Goal: Transaction & Acquisition: Purchase product/service

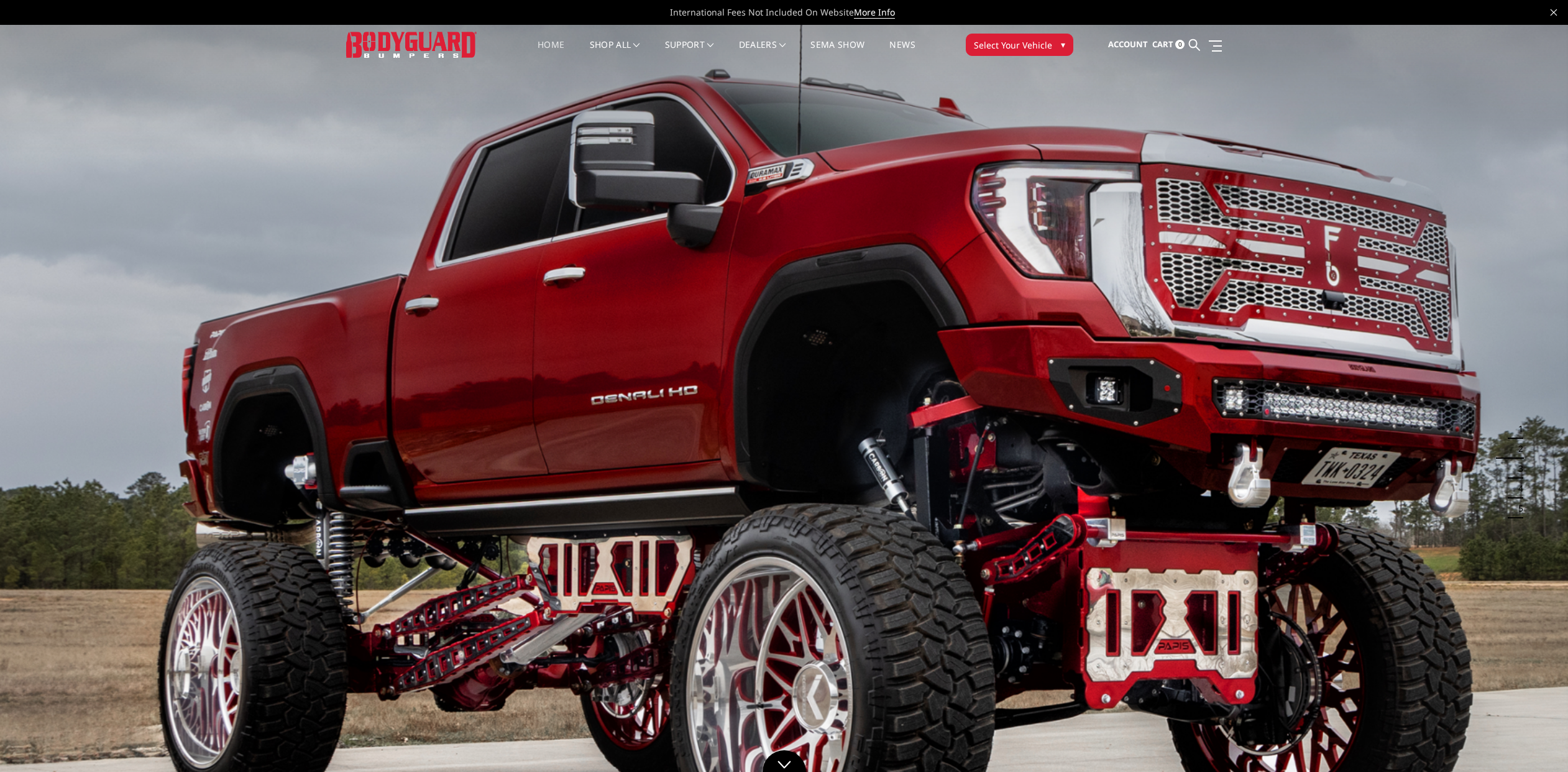
click at [995, 50] on span "Select Your Vehicle" at bounding box center [1013, 44] width 78 height 13
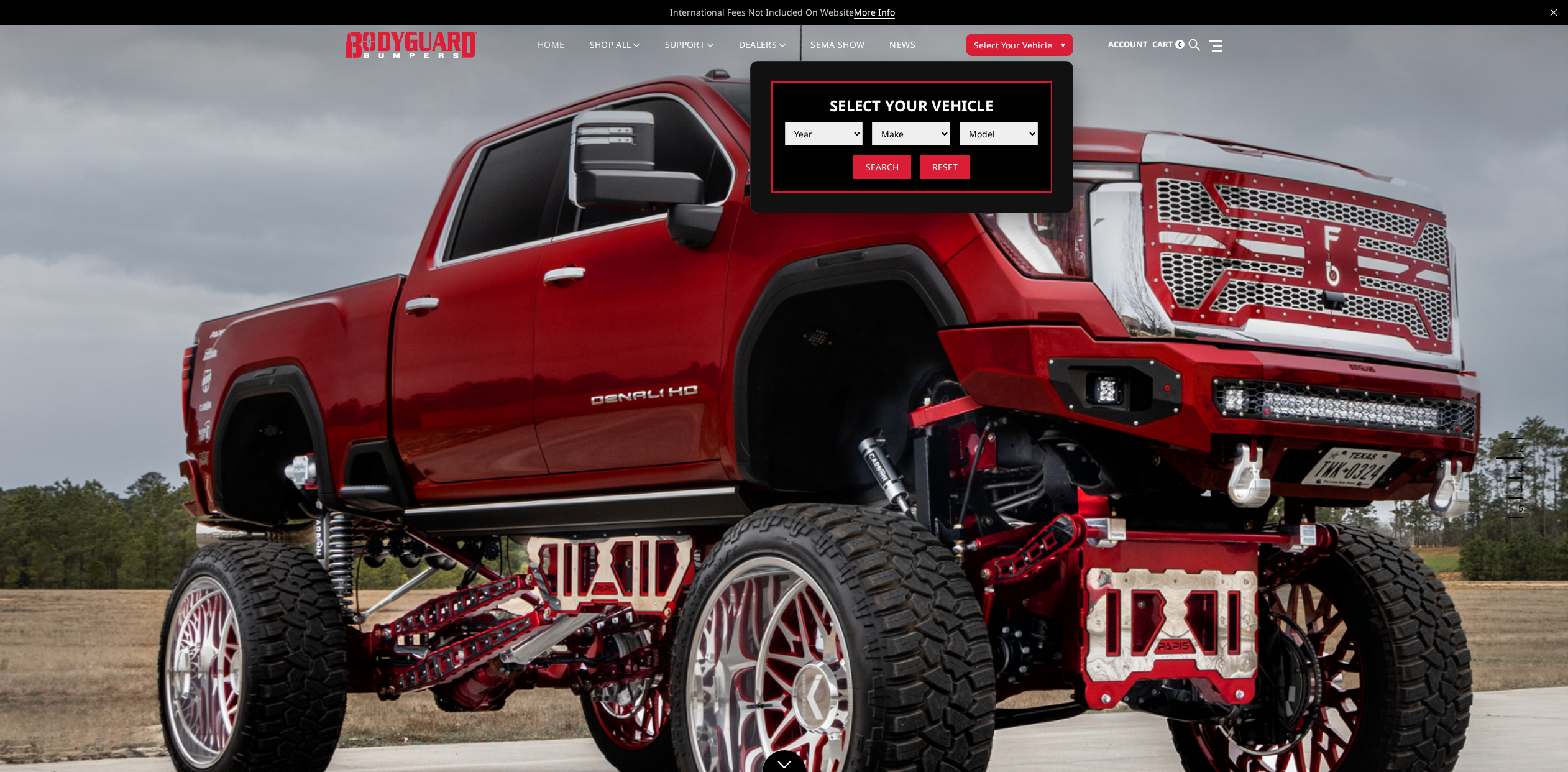
click at [859, 132] on select "Year 2025 2024 2023 2022 2021 2020 2019 2018 2017 2016 2015 2014 2013 2012 2011…" at bounding box center [824, 133] width 78 height 24
select select "yr_2025"
click at [785, 122] on select "Year 2025 2024 2023 2022 2021 2020 2019 2018 2017 2016 2015 2014 2013 2012 2011…" at bounding box center [824, 133] width 78 height 24
click at [901, 134] on select "Make Chevrolet Ford GMC Ram Toyota" at bounding box center [911, 133] width 78 height 24
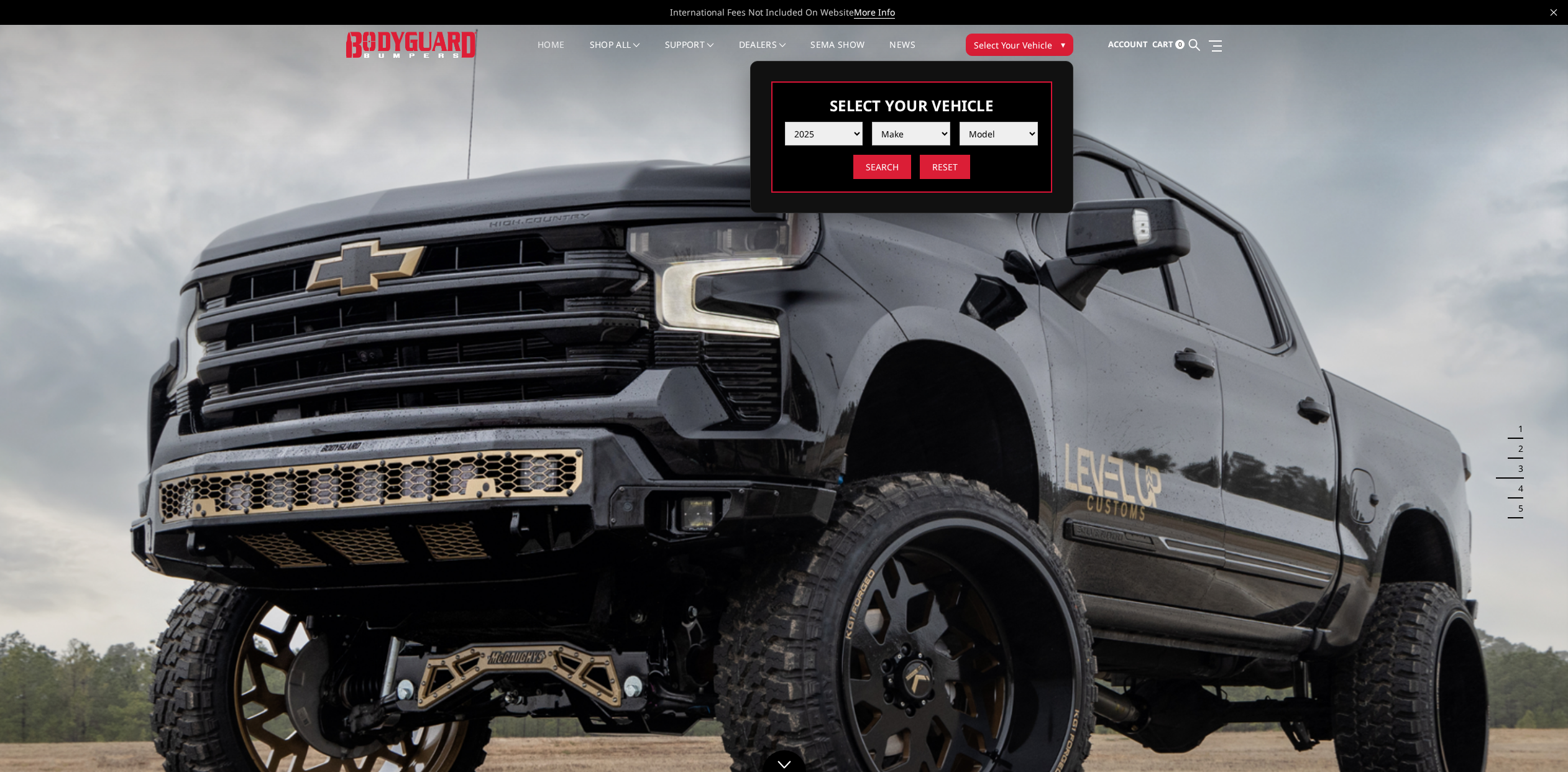
select select "mk_ford"
click at [872, 122] on select "Make Chevrolet Ford GMC Ram Toyota" at bounding box center [911, 133] width 78 height 24
click at [984, 131] on select "Model F150 F150 Raptor F250 / F350 F450 F550" at bounding box center [999, 133] width 78 height 24
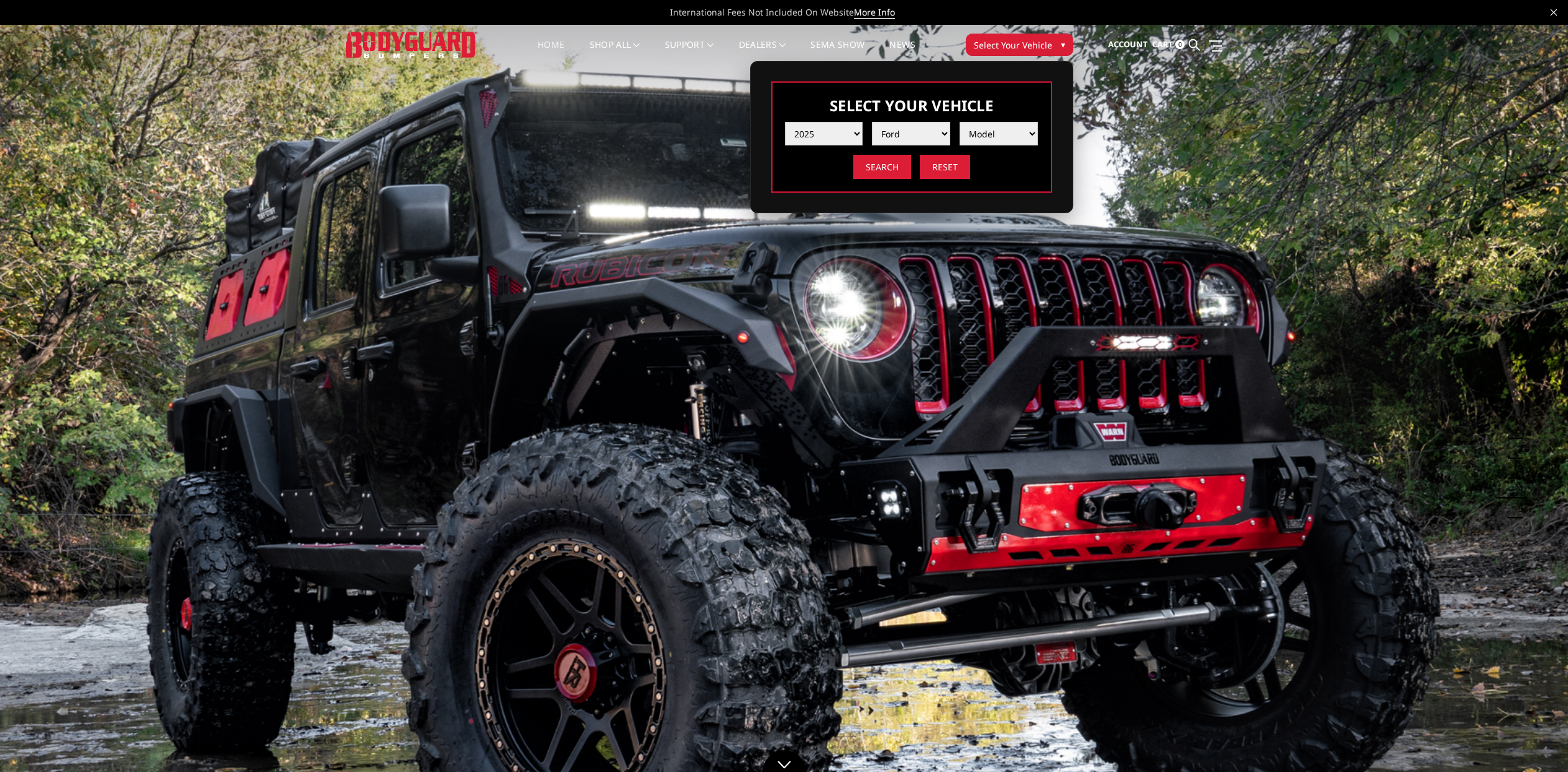
click at [843, 136] on select "Year 2025 2024 2023 2022 2021 2020 2019 2018 2017 2016 2015 2014 2013 2012 2011…" at bounding box center [824, 133] width 78 height 24
select select "yr_2024"
click at [785, 122] on select "Year 2025 2024 2023 2022 2021 2020 2019 2018 2017 2016 2015 2014 2013 2012 2011…" at bounding box center [824, 133] width 78 height 24
click at [1013, 131] on select "Model" at bounding box center [999, 133] width 78 height 24
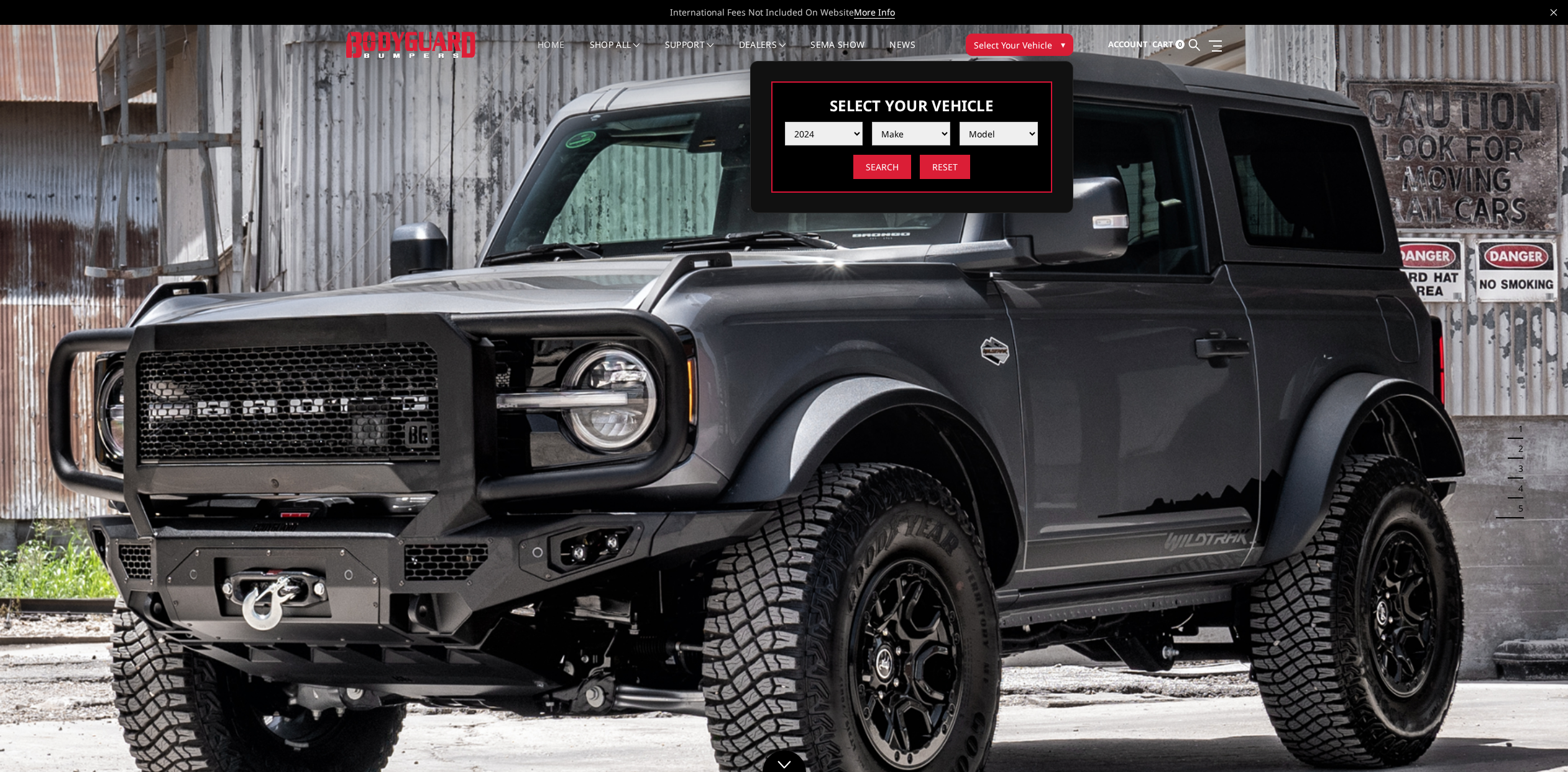
click at [912, 129] on select "Make Chevrolet Ford GMC Ram Toyota" at bounding box center [911, 133] width 78 height 24
select select "mk_ford"
click at [872, 122] on select "Make Chevrolet Ford GMC Ram Toyota" at bounding box center [911, 133] width 78 height 24
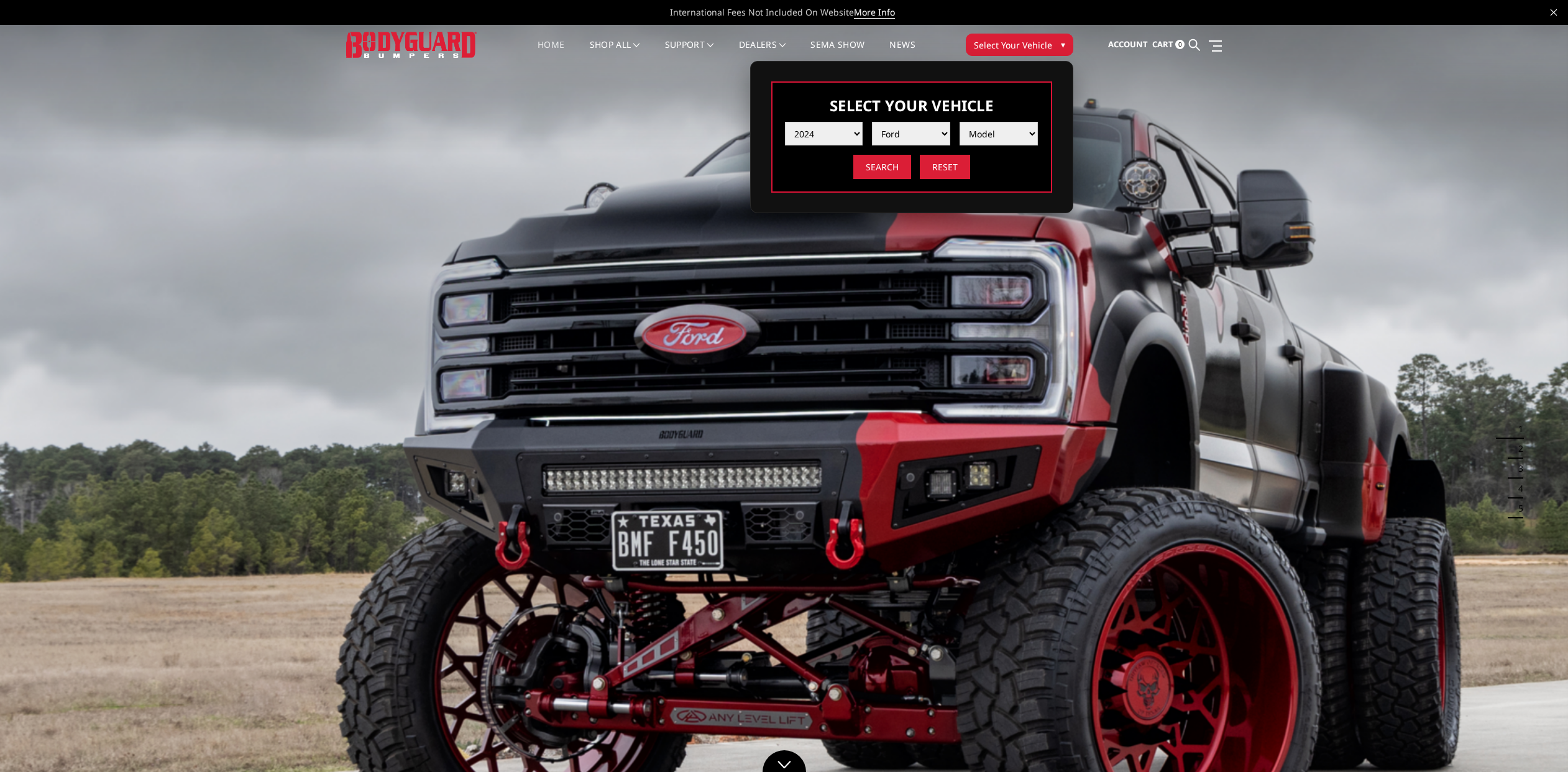
click at [960, 122] on select "Model F150 F150 Raptor F250 / F350 F450 F550" at bounding box center [999, 133] width 78 height 24
click at [821, 131] on select "Year 2025 2024 2023 2022 2021 2020 2019 2018 2017 2016 2015 2014 2013 2012 2011…" at bounding box center [824, 133] width 78 height 24
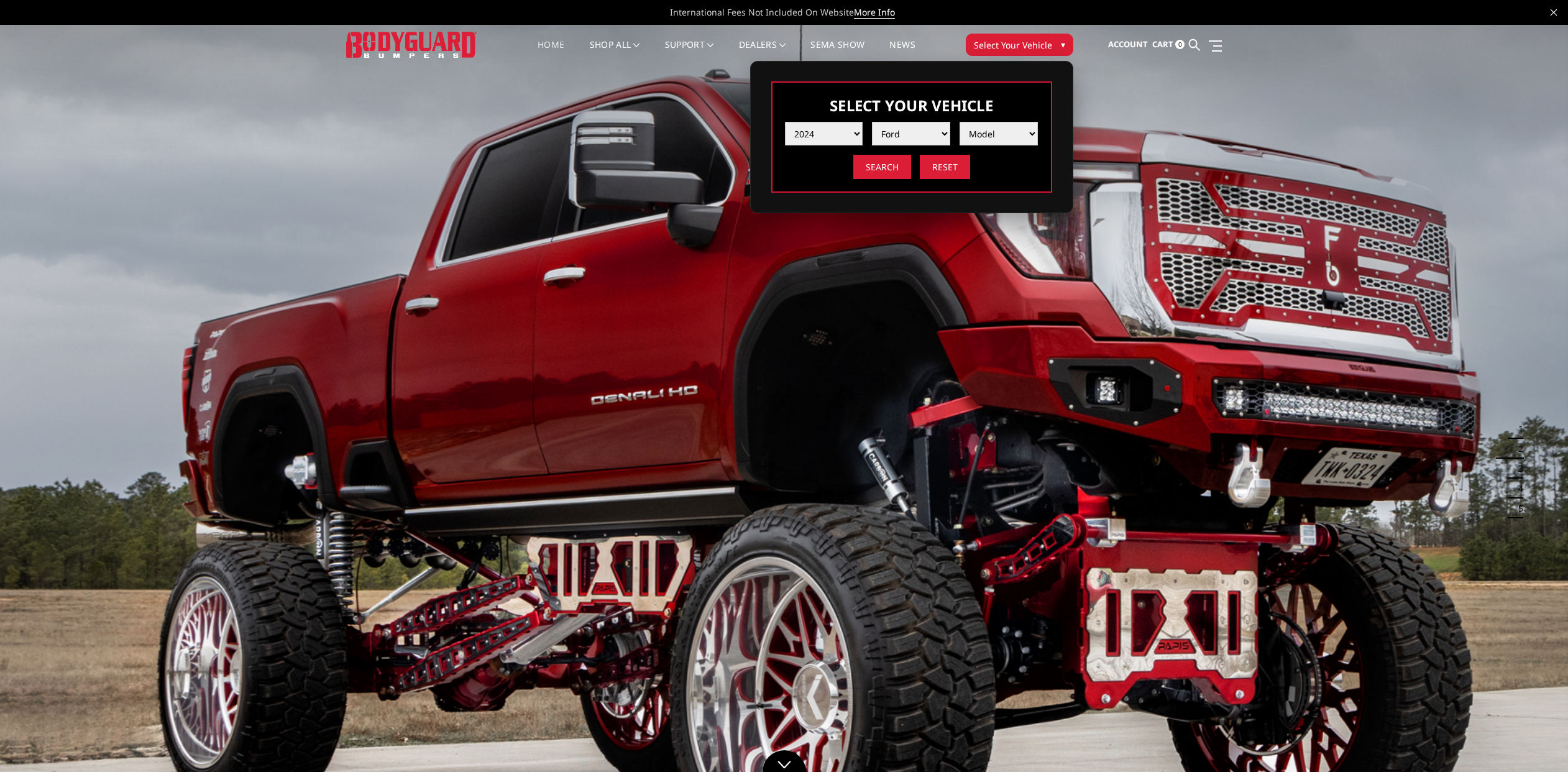
select select "yr_2022"
click at [785, 122] on select "Year 2025 2024 2023 2022 2021 2020 2019 2018 2017 2016 2015 2014 2013 2012 2011…" at bounding box center [824, 133] width 78 height 24
select select "mk_ford"
click at [872, 122] on select "Make Chevrolet Ford GMC Ram Toyota" at bounding box center [911, 133] width 78 height 24
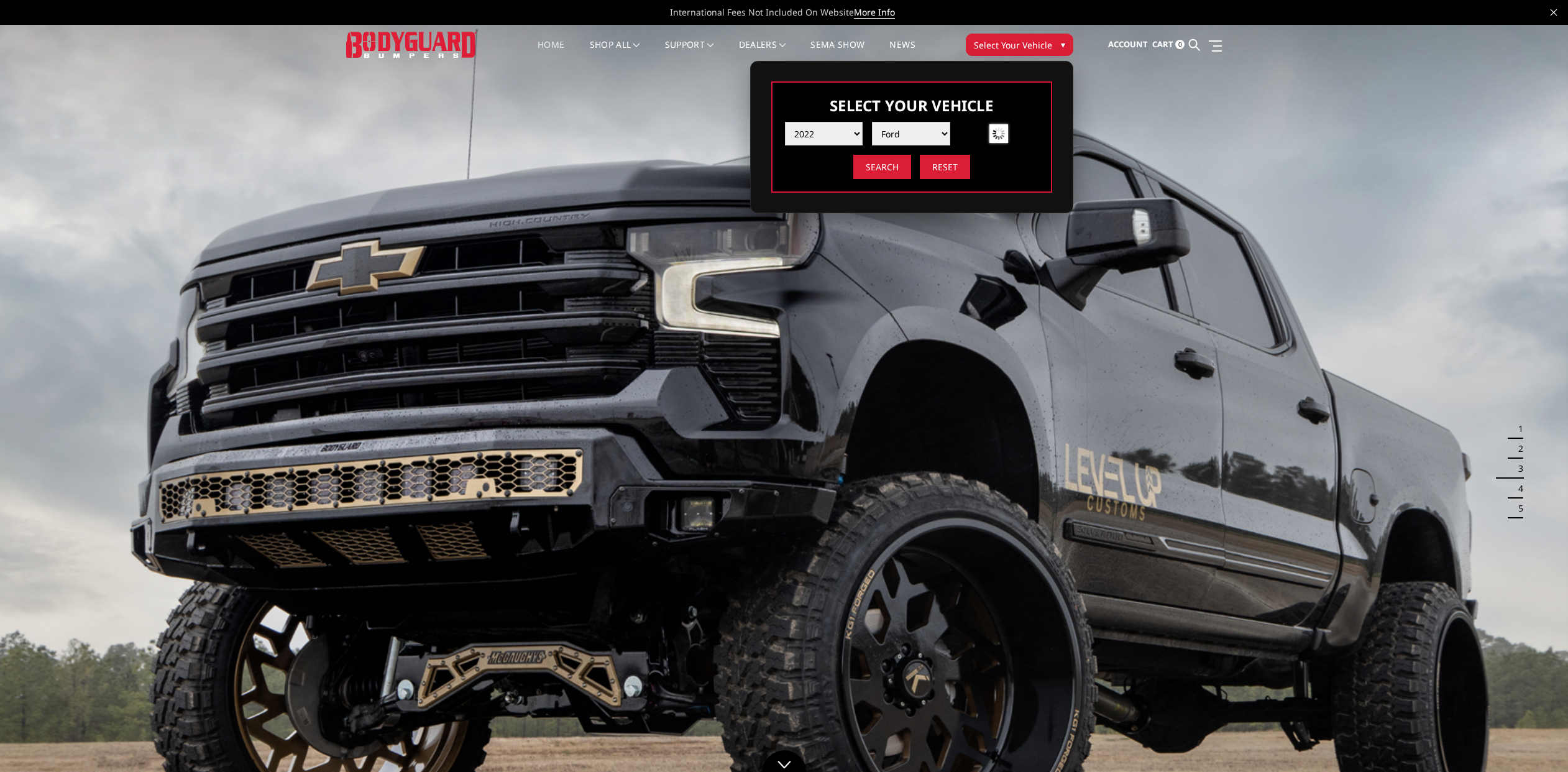
click at [974, 138] on span at bounding box center [999, 133] width 78 height 19
click at [978, 136] on select "Model F150 F150 Raptor F250 / F350 F450 F550" at bounding box center [999, 133] width 78 height 24
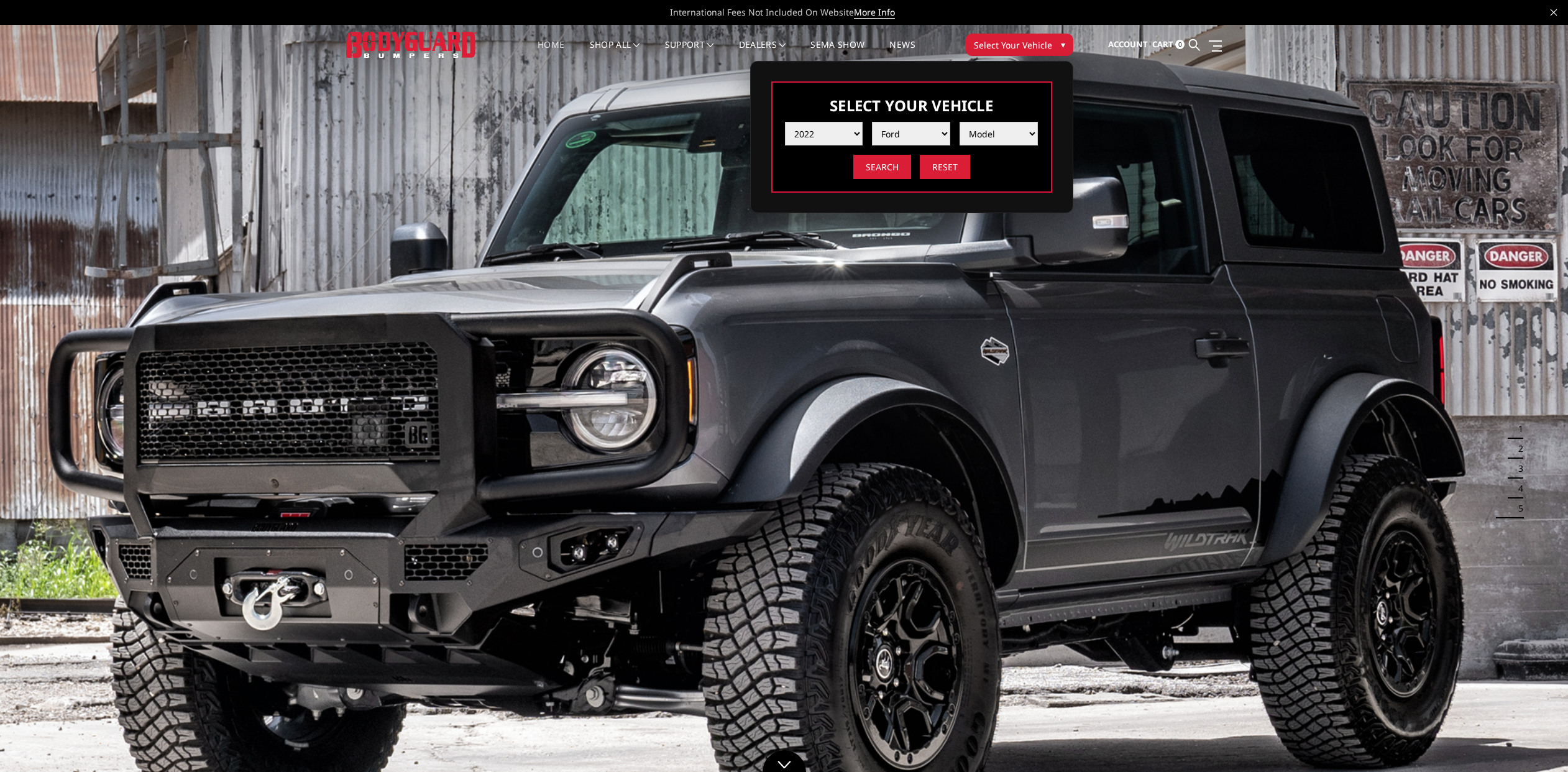
click at [1013, 51] on span "Select Your Vehicle" at bounding box center [1013, 44] width 78 height 13
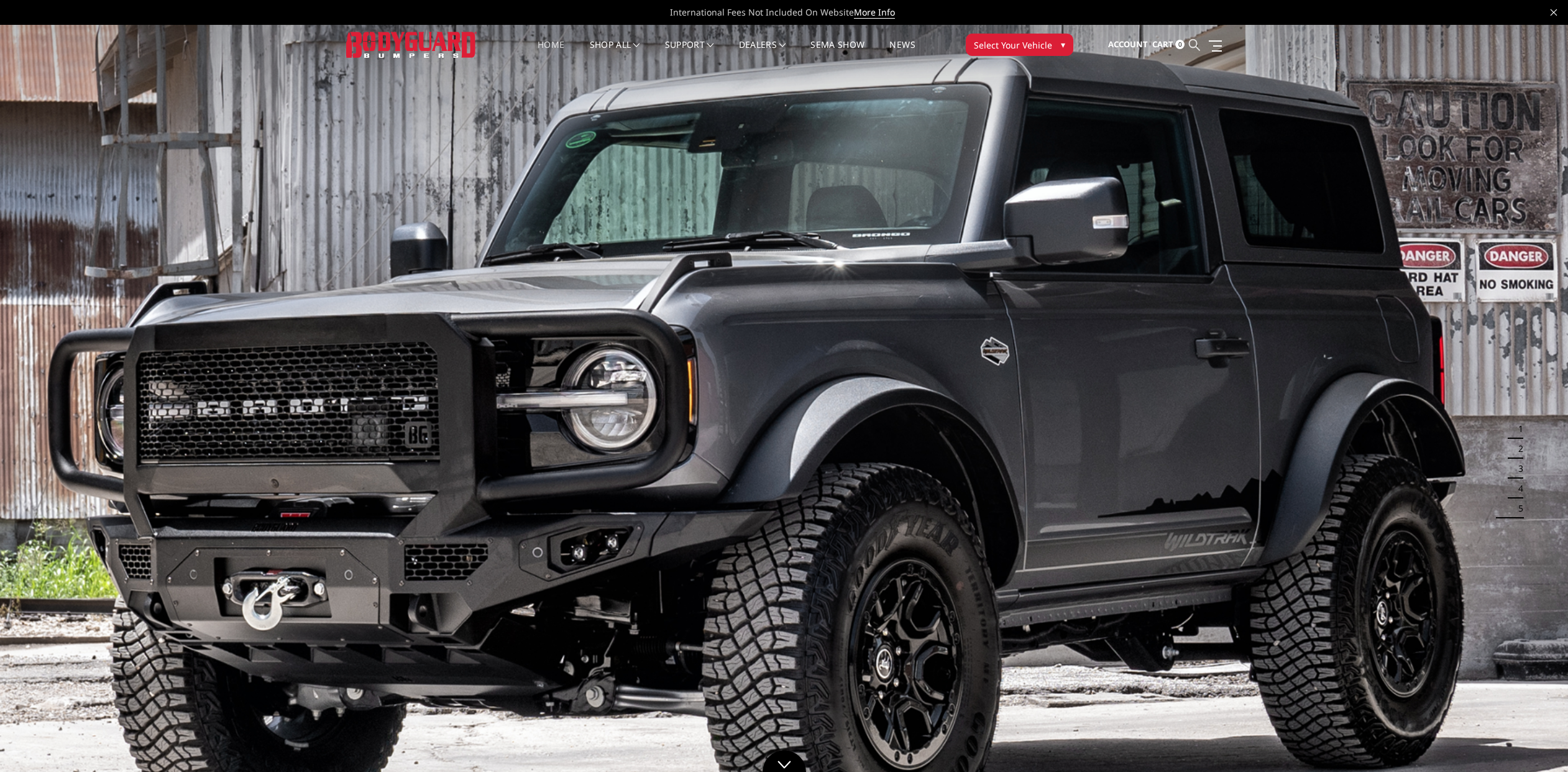
click at [1198, 44] on icon at bounding box center [1195, 44] width 11 height 11
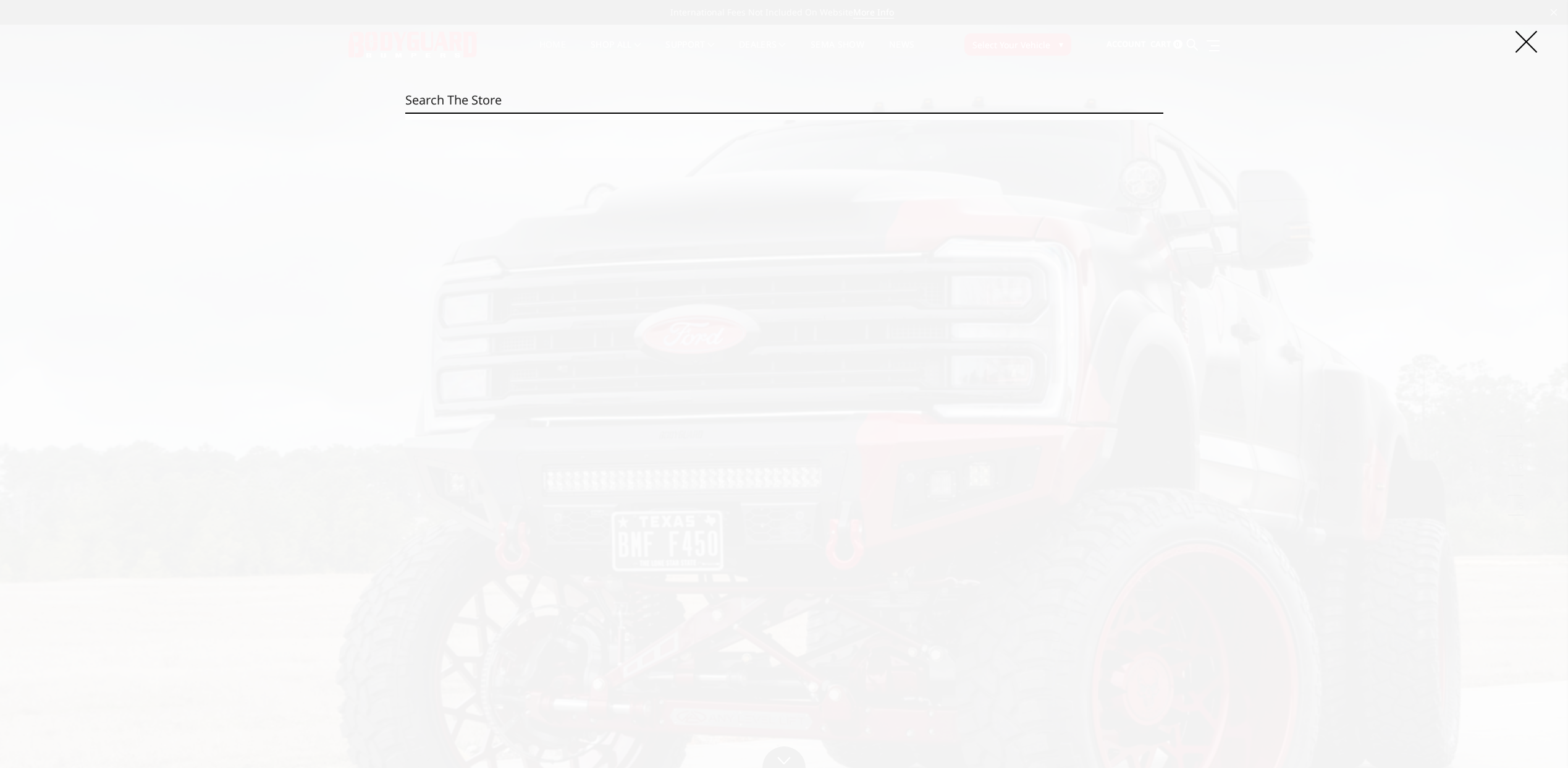
click at [819, 116] on section at bounding box center [784, 117] width 758 height 6
click at [814, 80] on div "Search Search" at bounding box center [784, 384] width 1568 height 768
click at [813, 88] on div "Search Search" at bounding box center [784, 384] width 1568 height 768
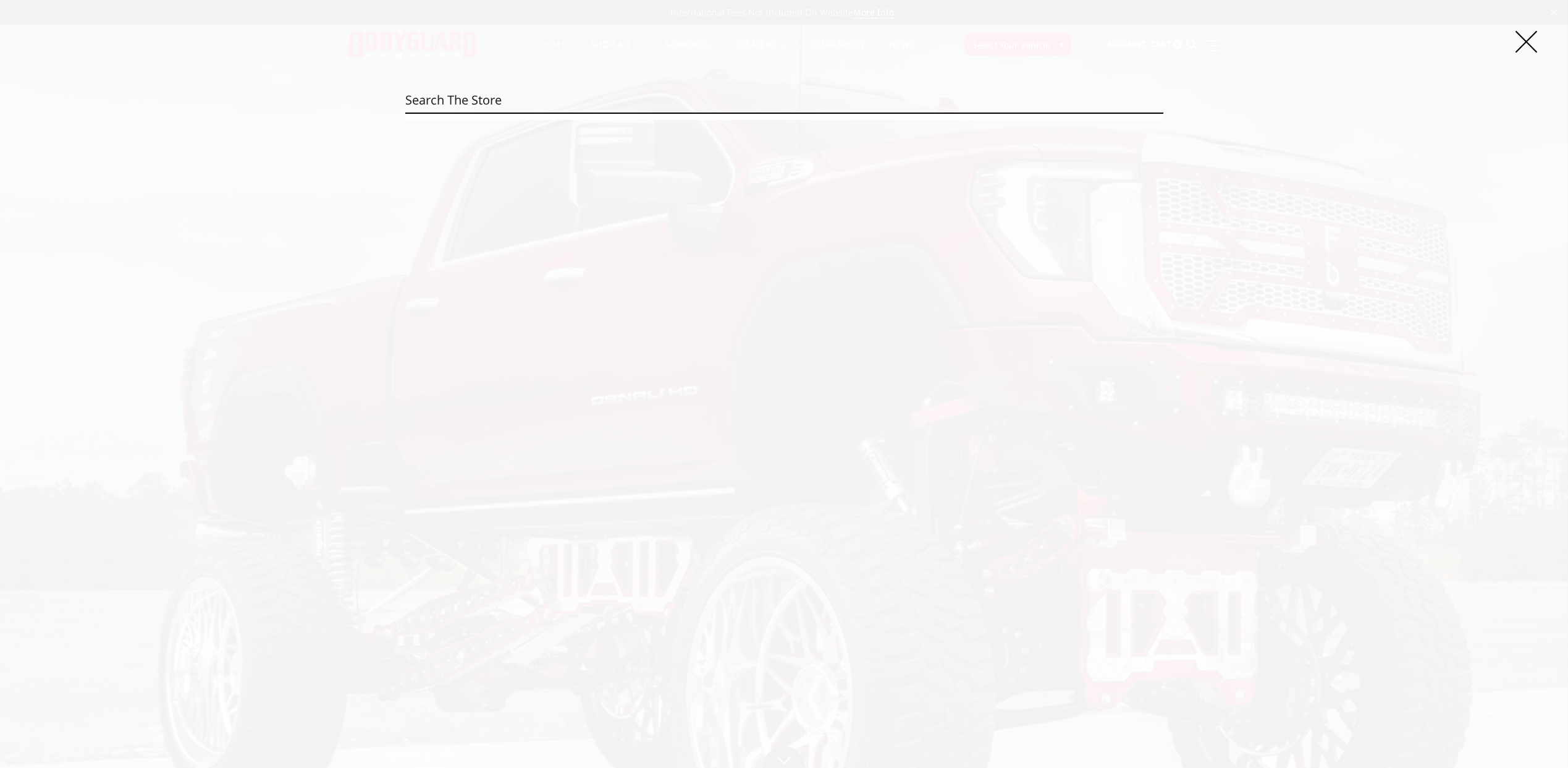
click at [526, 99] on input "Search" at bounding box center [784, 100] width 758 height 25
click at [477, 104] on input "Search" at bounding box center [784, 100] width 758 height 25
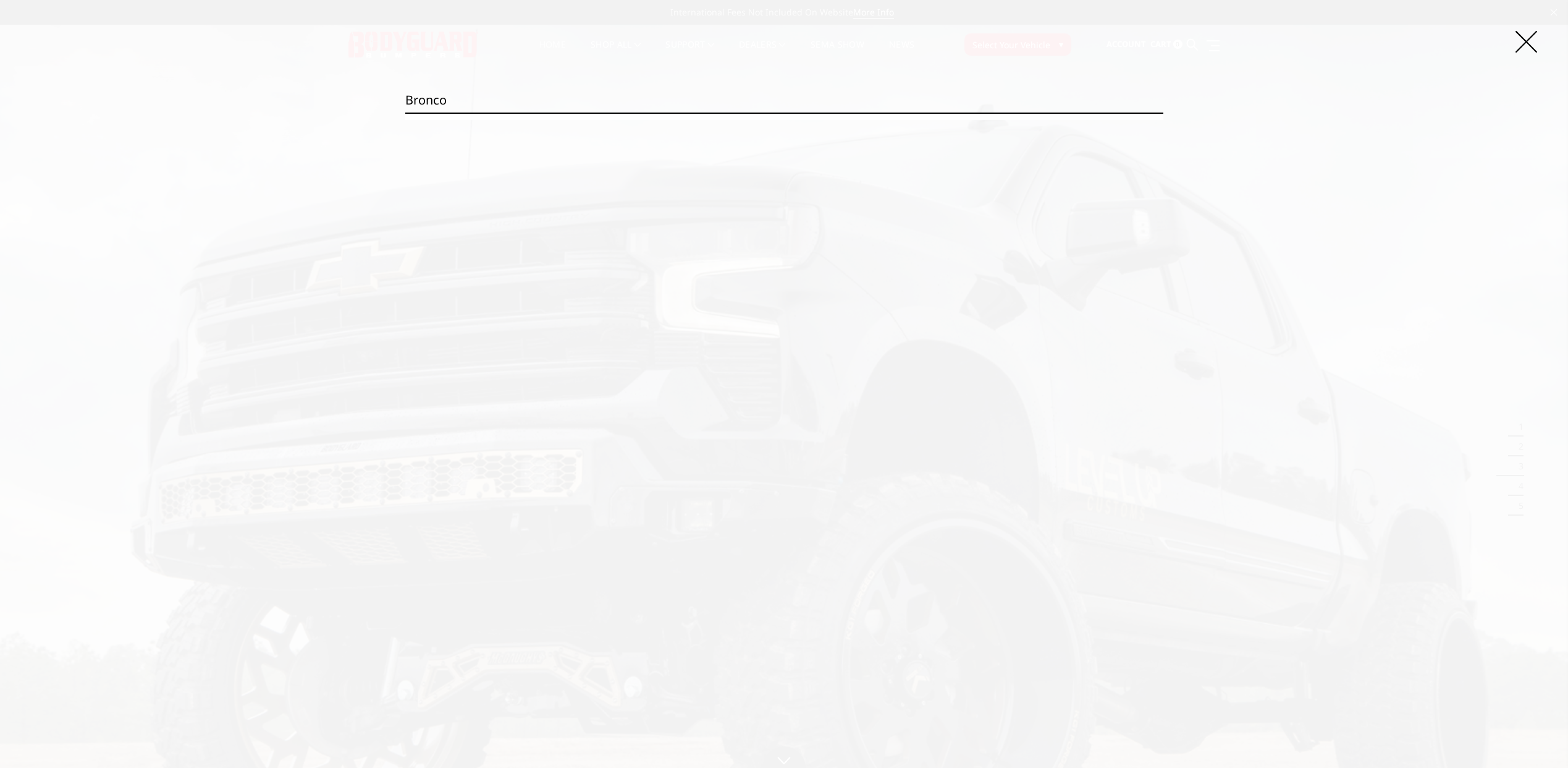
type input "bronco"
click at [1163, 113] on input "Search" at bounding box center [1163, 113] width 1 height 1
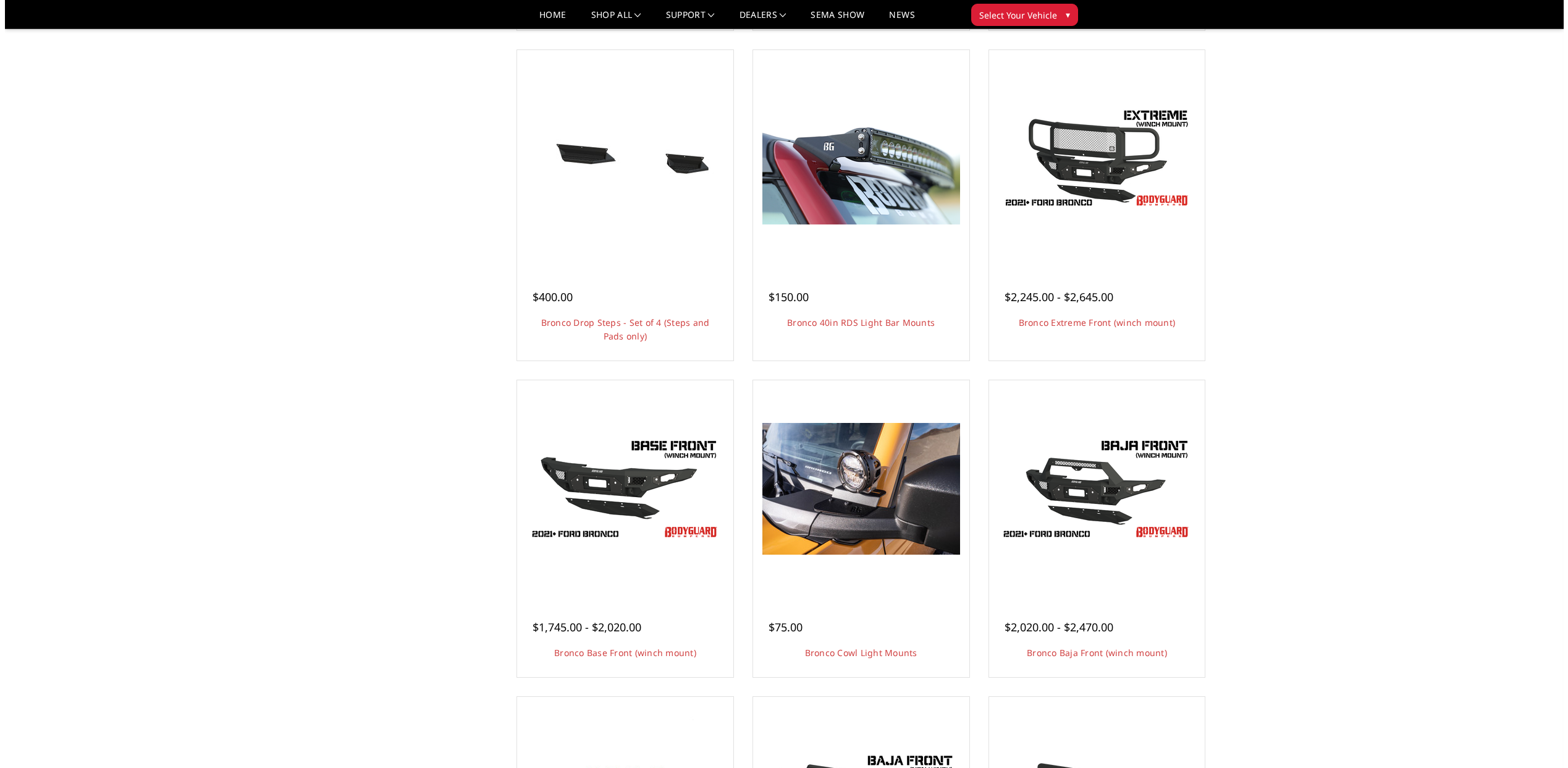
scroll to position [801, 0]
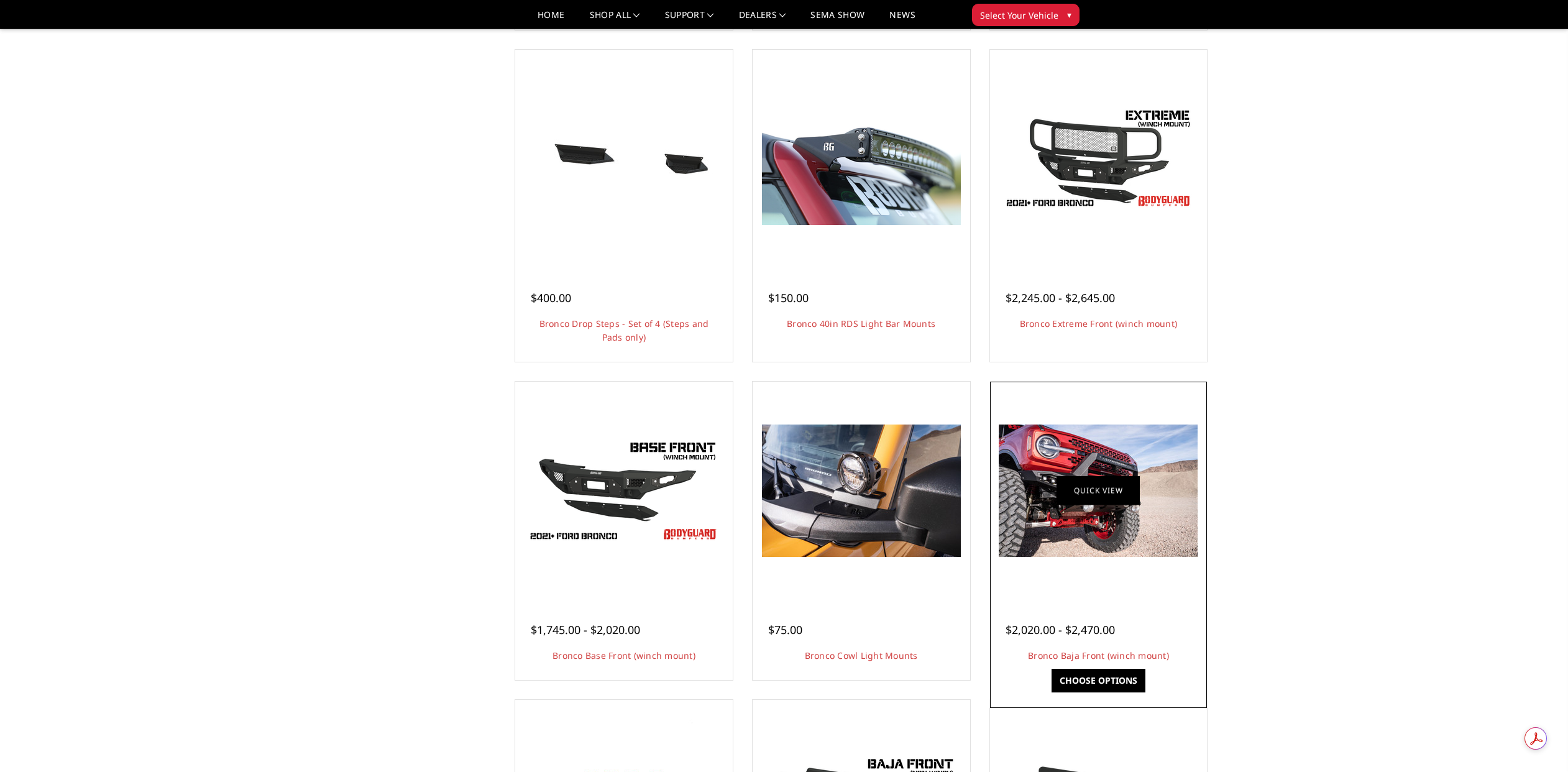
click at [1098, 487] on link "Quick view" at bounding box center [1098, 490] width 84 height 29
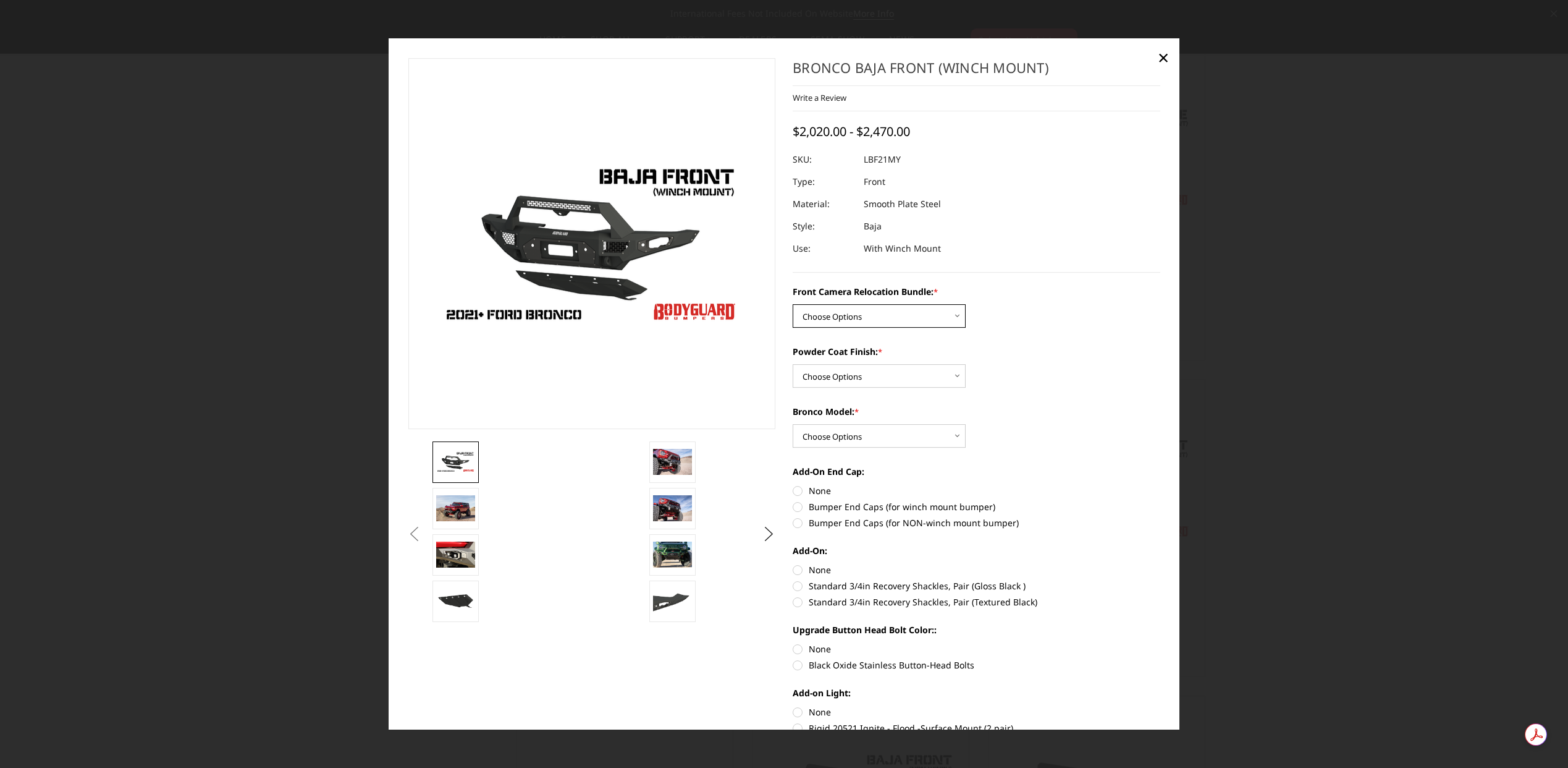
click at [894, 322] on select "Choose Options Without Front Camera Relocation With Front Camera Relocation (Ha…" at bounding box center [879, 316] width 173 height 23
select select "4016"
click at [792, 305] on select "Choose Options Without Front Camera Relocation With Front Camera Relocation (Ha…" at bounding box center [879, 316] width 173 height 23
click at [901, 373] on select "Choose Options Textured Black Powder Coat Bare Metal" at bounding box center [879, 376] width 173 height 23
select select "4015"
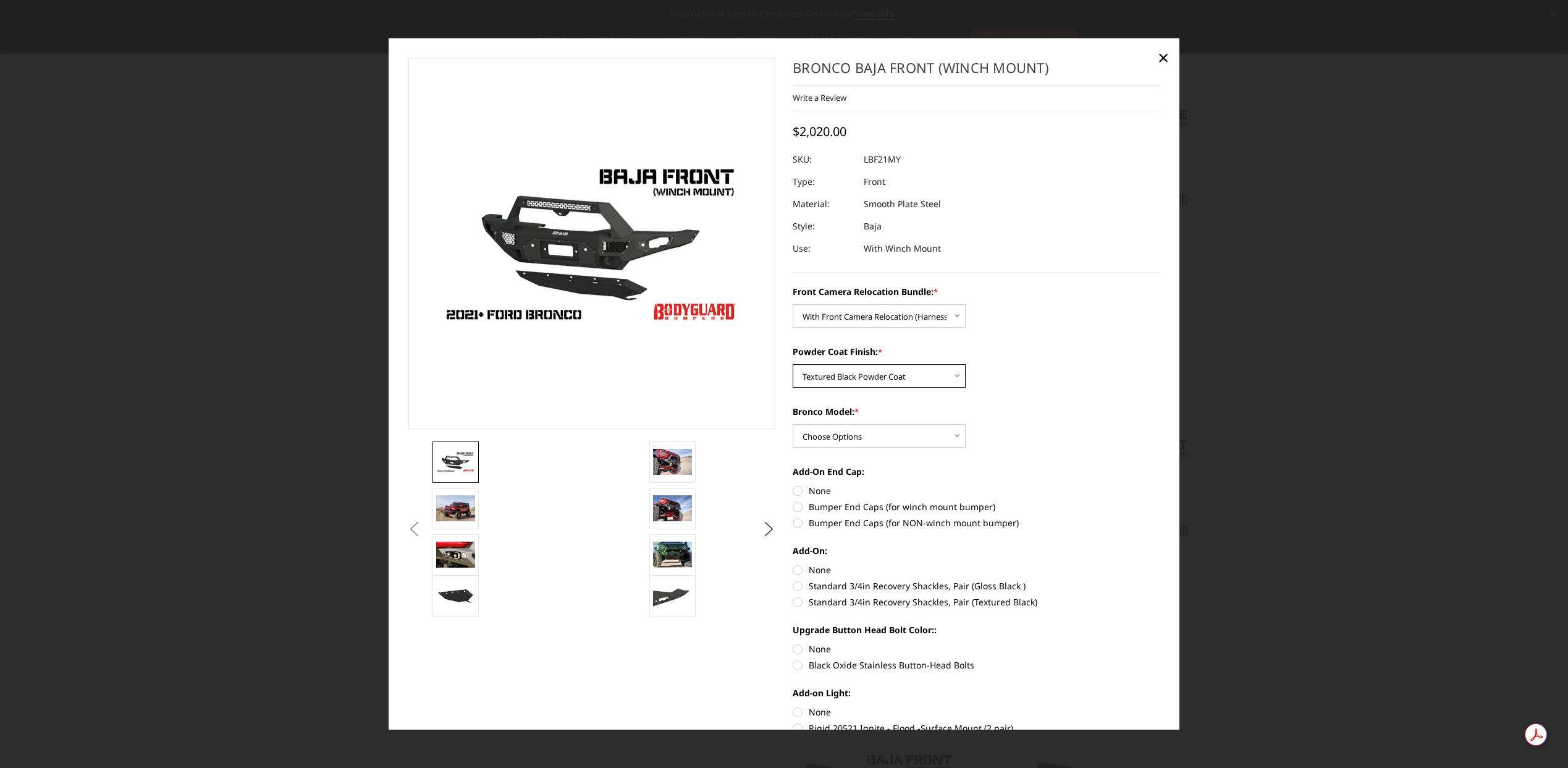
click at [792, 365] on select "Choose Options Textured Black Powder Coat Bare Metal" at bounding box center [879, 376] width 173 height 23
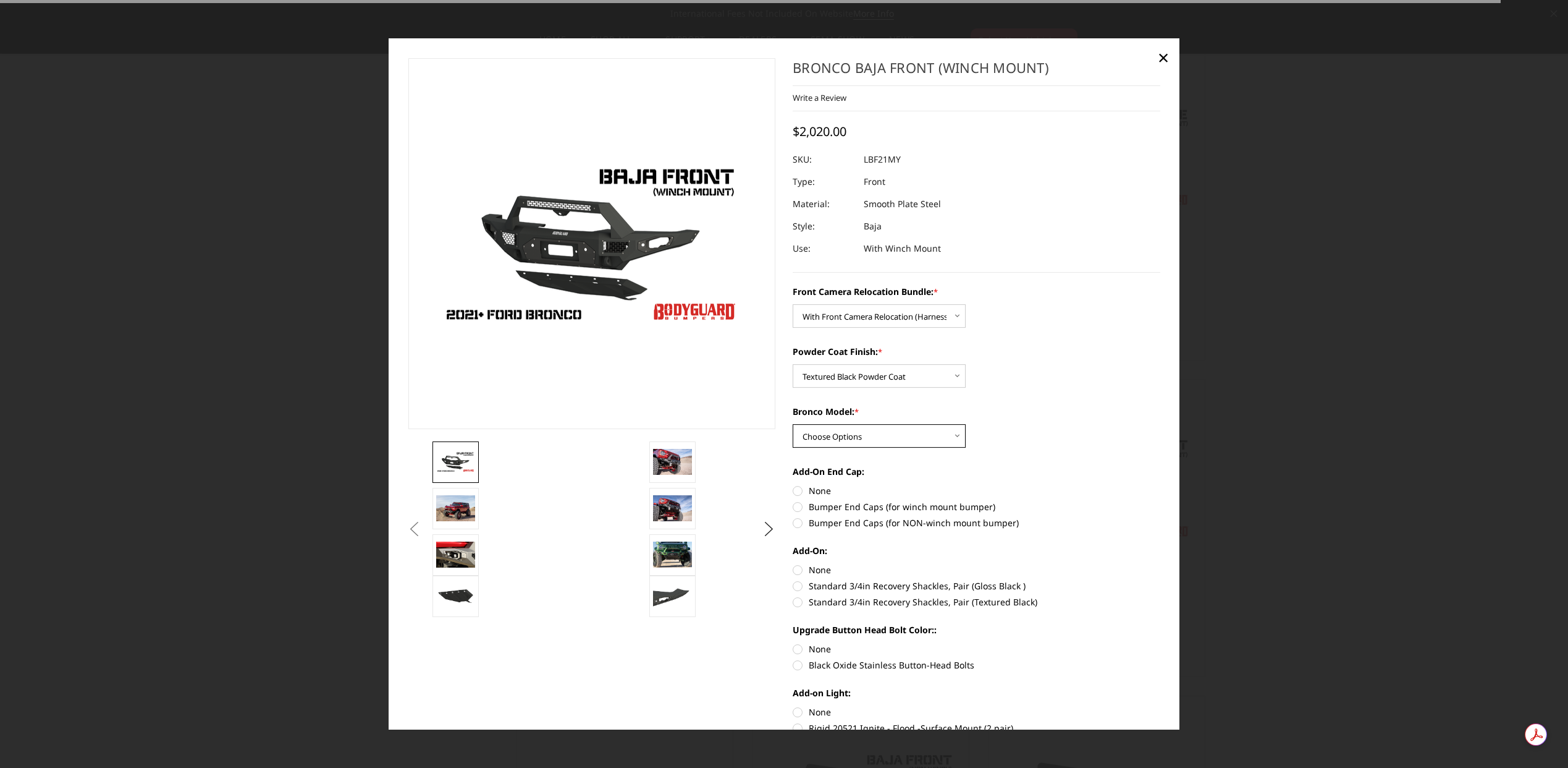
click at [886, 435] on select "Choose Options Raptor Base/Badlands/Wildtrak/etc." at bounding box center [879, 436] width 173 height 23
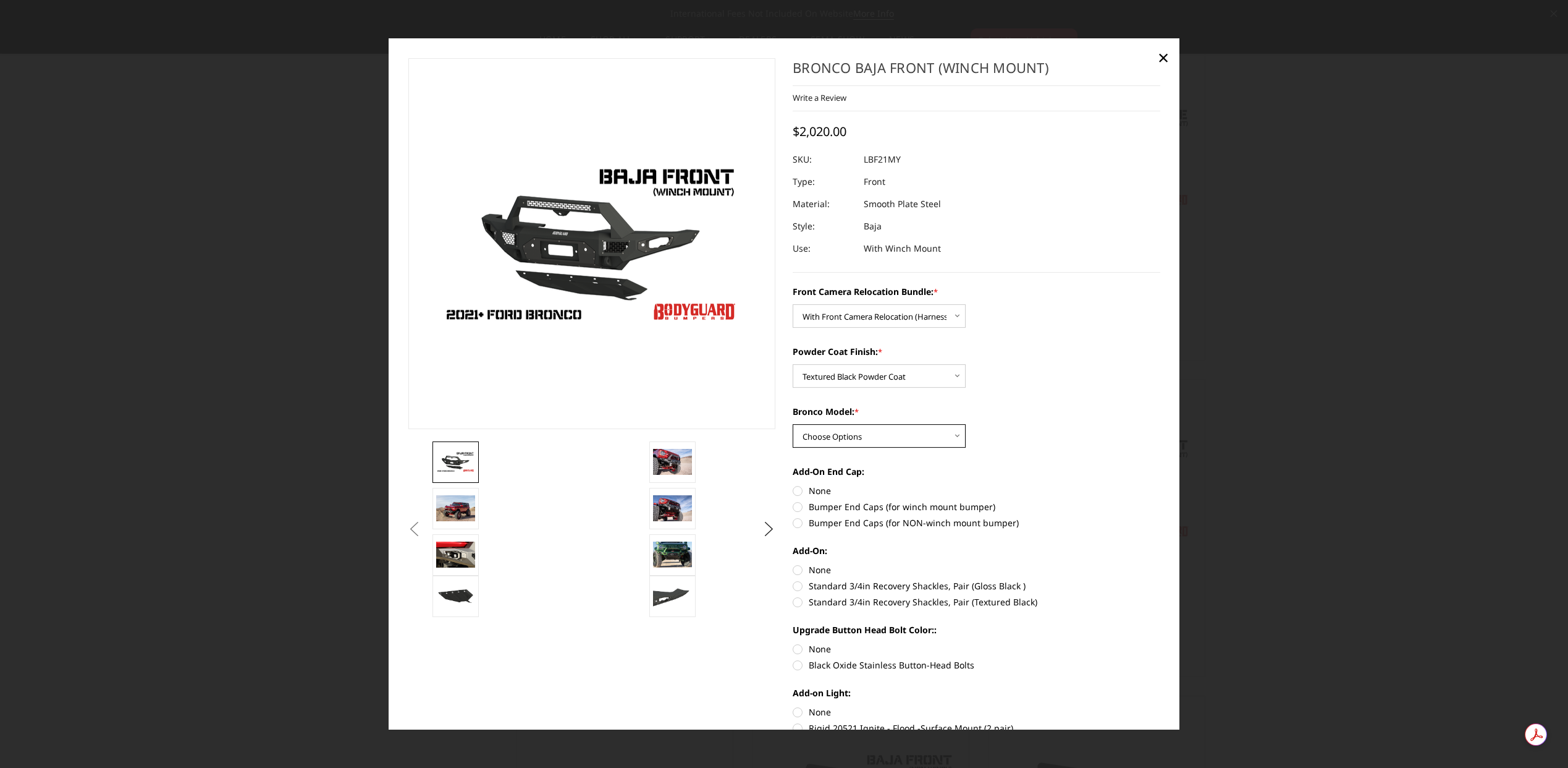
select select "4012"
click at [792, 425] on select "Choose Options Raptor Base/Badlands/Wildtrak/etc." at bounding box center [879, 436] width 173 height 23
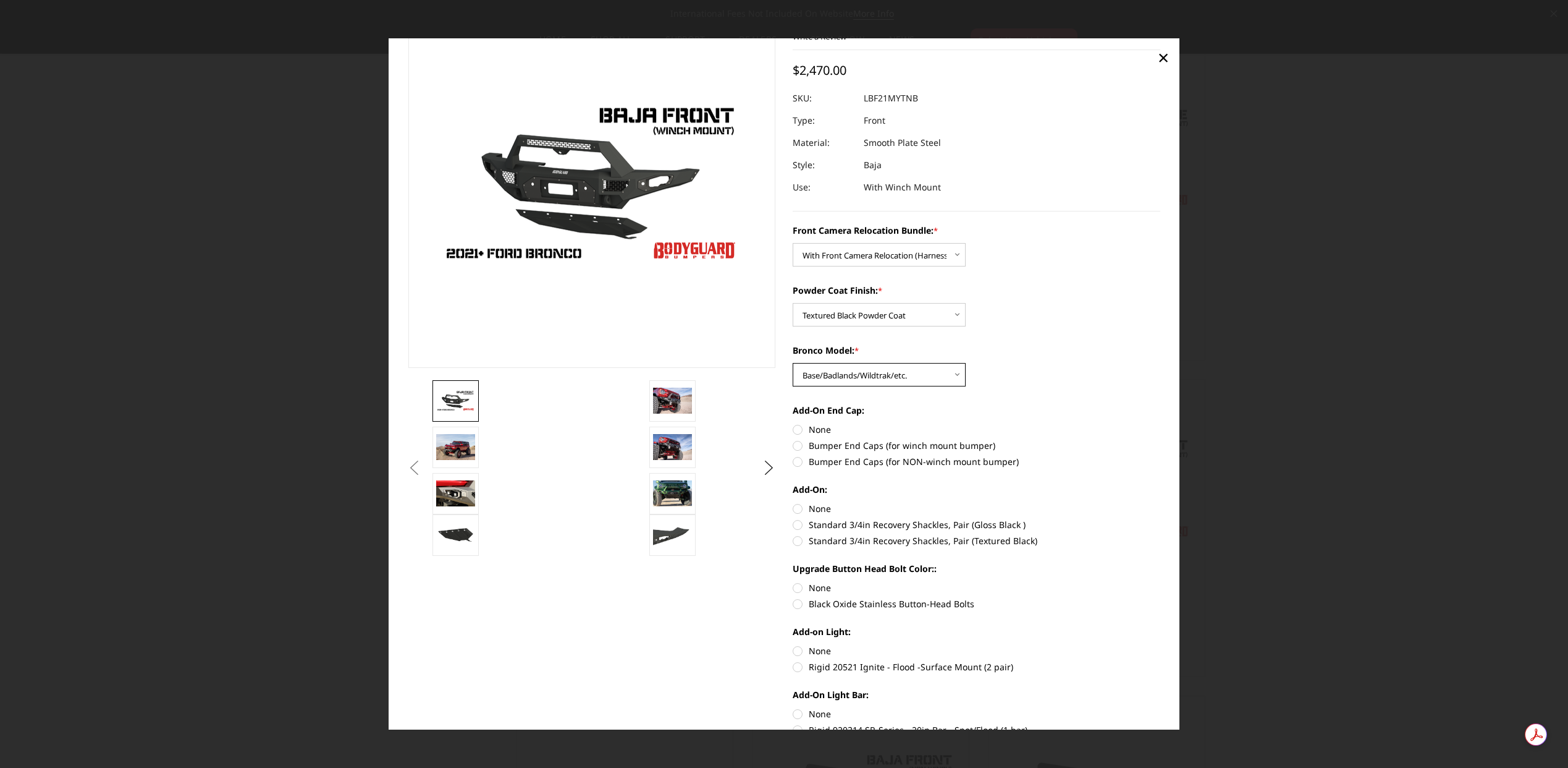
scroll to position [78, 0]
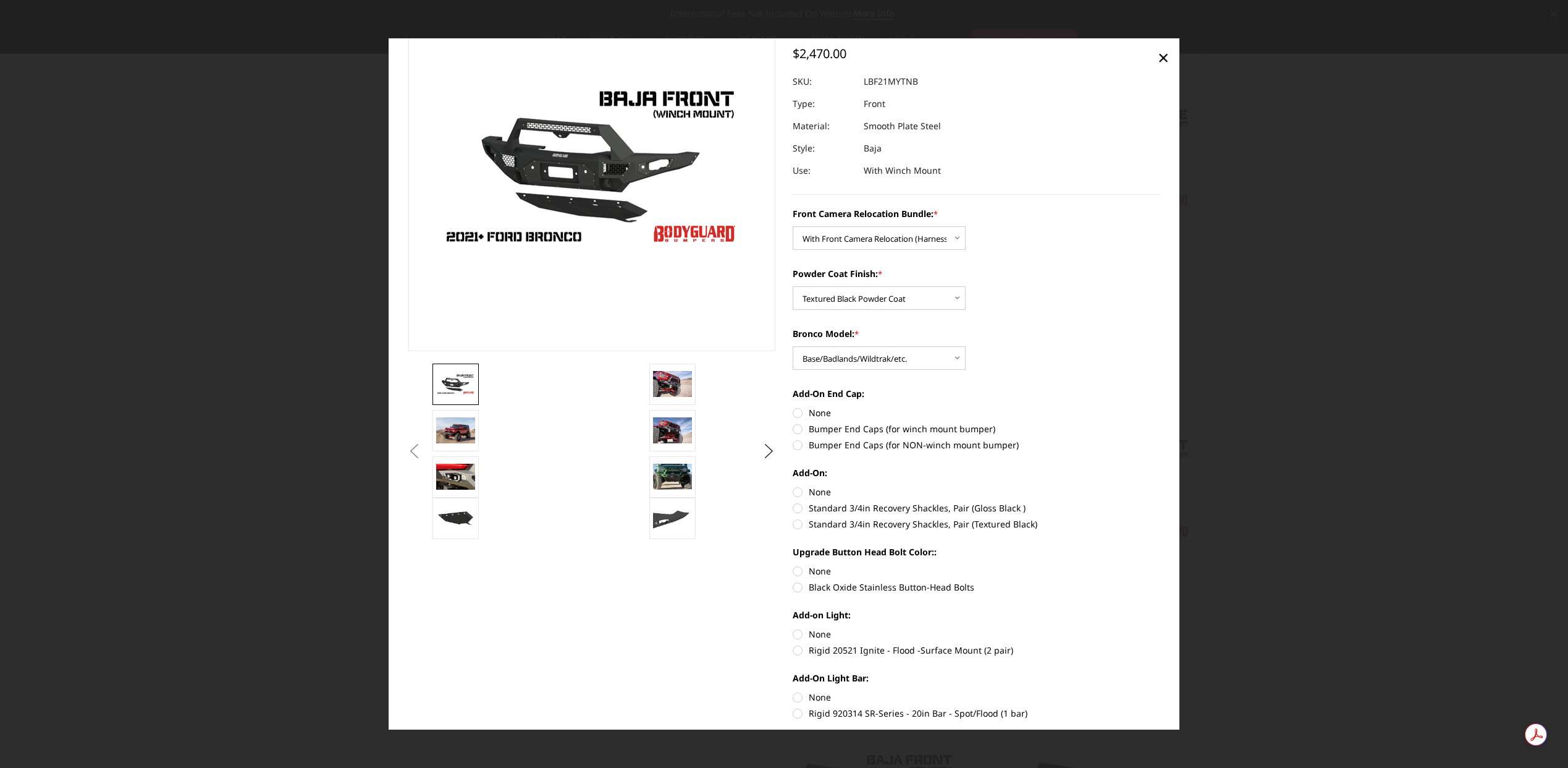
click at [859, 428] on label "Bumper End Caps (for winch mount bumper)" at bounding box center [976, 428] width 368 height 13
click at [1160, 407] on input "Bumper End Caps (for winch mount bumper)" at bounding box center [1160, 407] width 1 height 1
radio input "true"
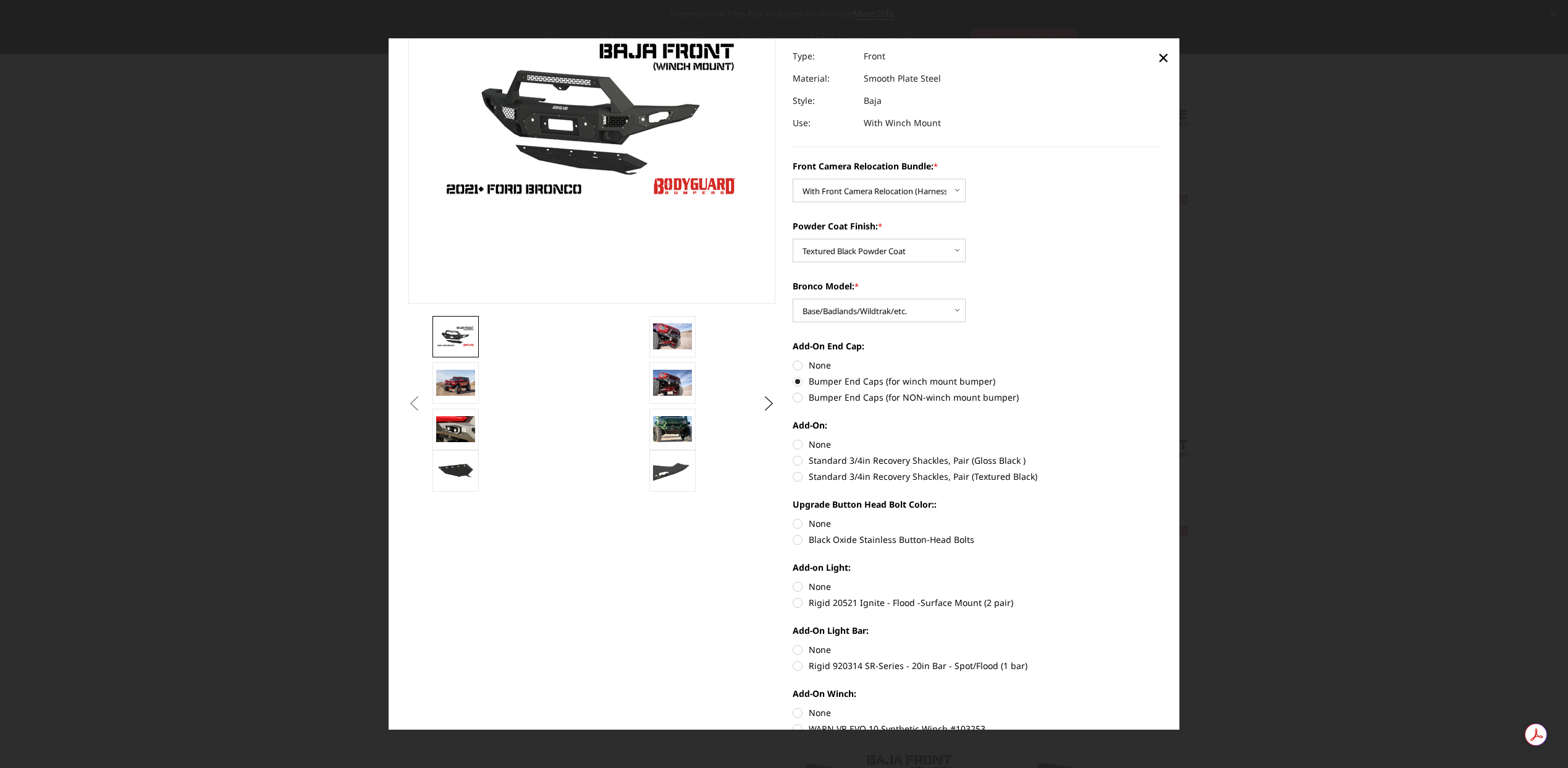
scroll to position [148, 0]
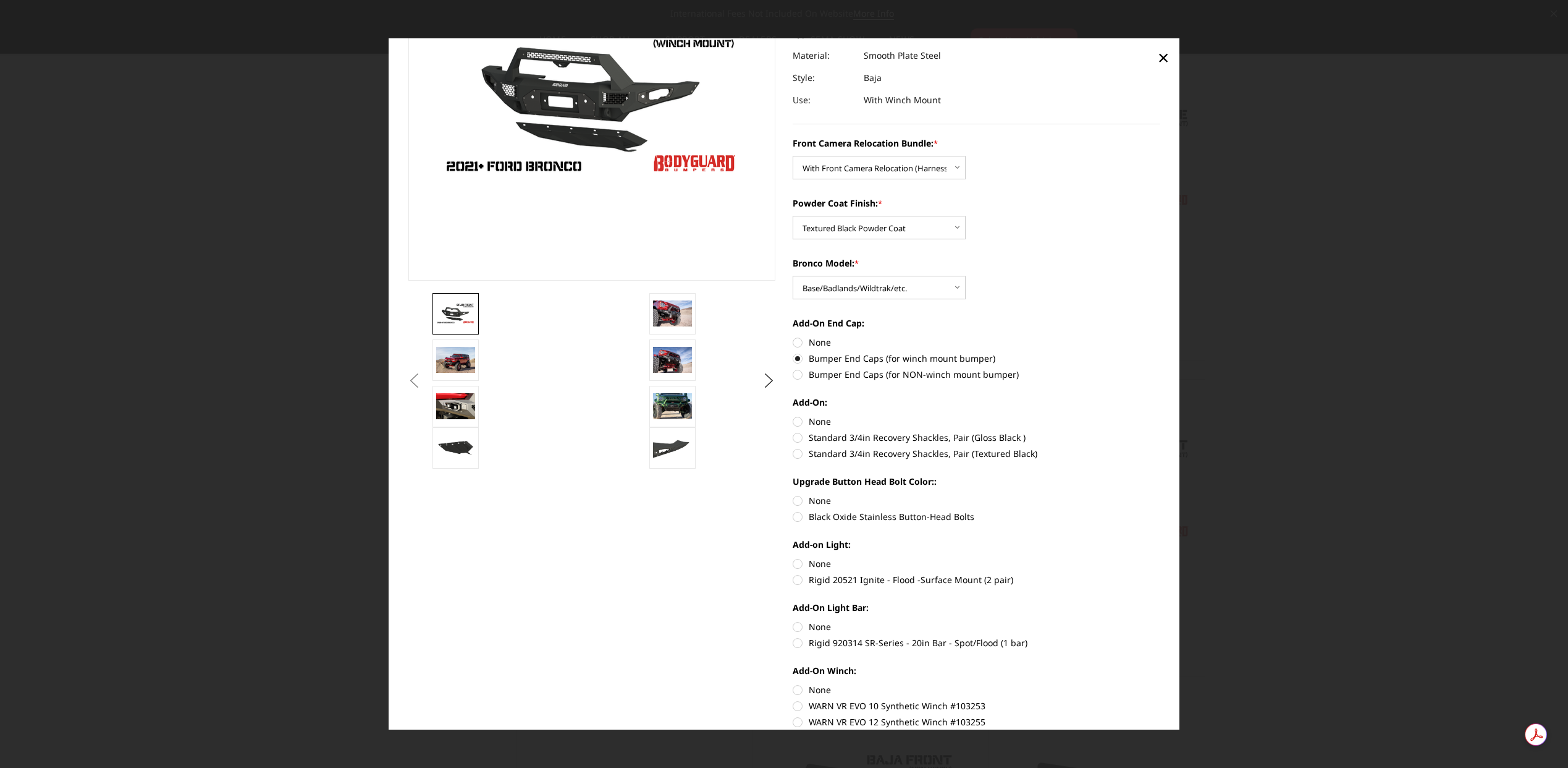
click at [912, 453] on label "Standard 3/4in Recovery Shackles, Pair (Textured Black)" at bounding box center [976, 453] width 368 height 13
click at [1160, 432] on input "Standard 3/4in Recovery Shackles, Pair (Textured Black)" at bounding box center [1160, 431] width 1 height 1
radio input "true"
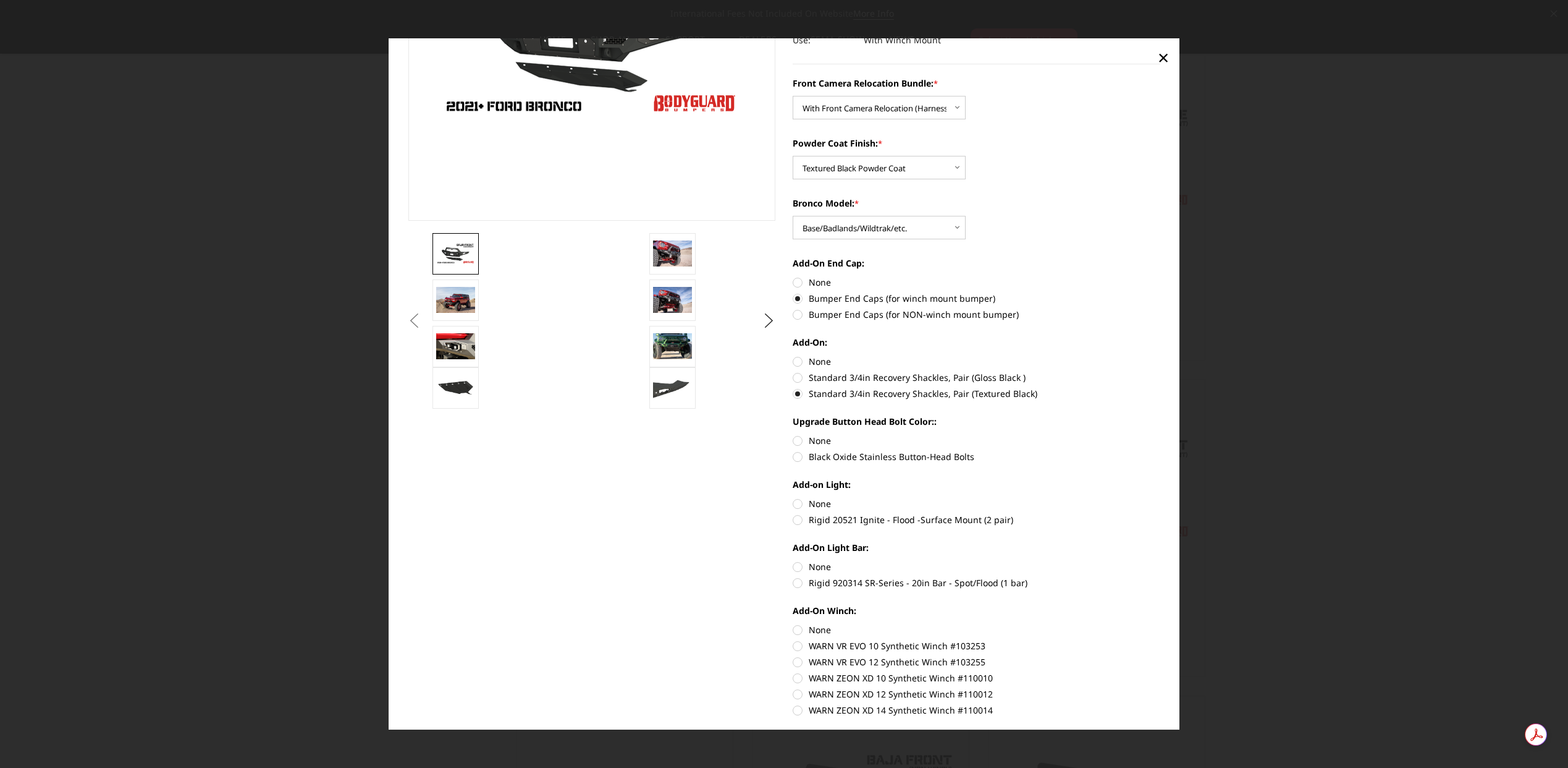
scroll to position [210, 0]
click at [920, 455] on label "Black Oxide Stainless Button-Head Bolts" at bounding box center [976, 455] width 368 height 13
click at [1160, 434] on input "Black Oxide Stainless Button-Head Bolts" at bounding box center [1160, 433] width 1 height 1
radio input "true"
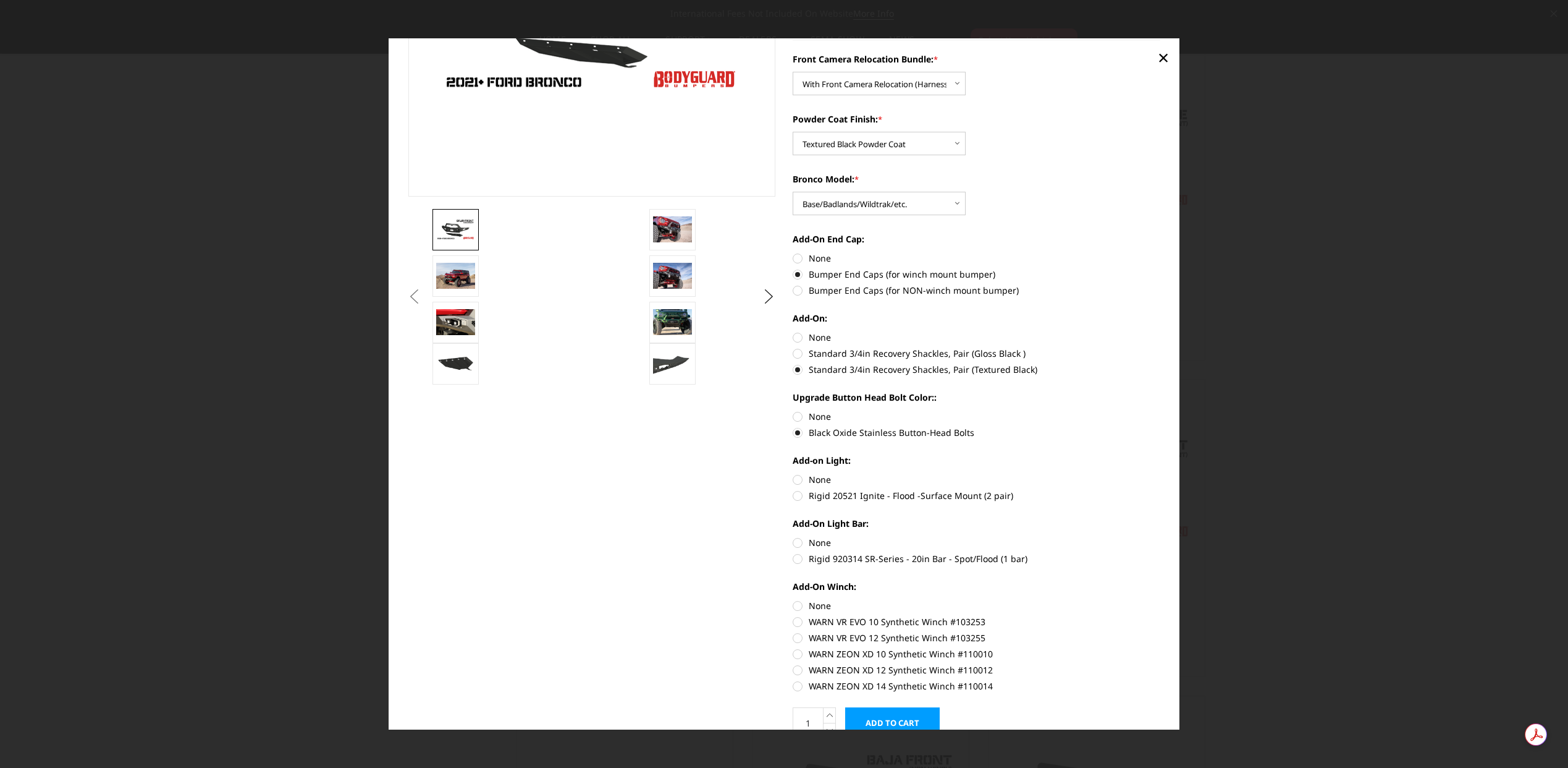
scroll to position [235, 0]
click at [896, 495] on label "Rigid 20521 Ignite - Flood -Surface Mount (2 pair)" at bounding box center [976, 493] width 368 height 13
click at [1160, 472] on input "Rigid 20521 Ignite - Flood -Surface Mount (2 pair)" at bounding box center [1160, 471] width 1 height 1
radio input "true"
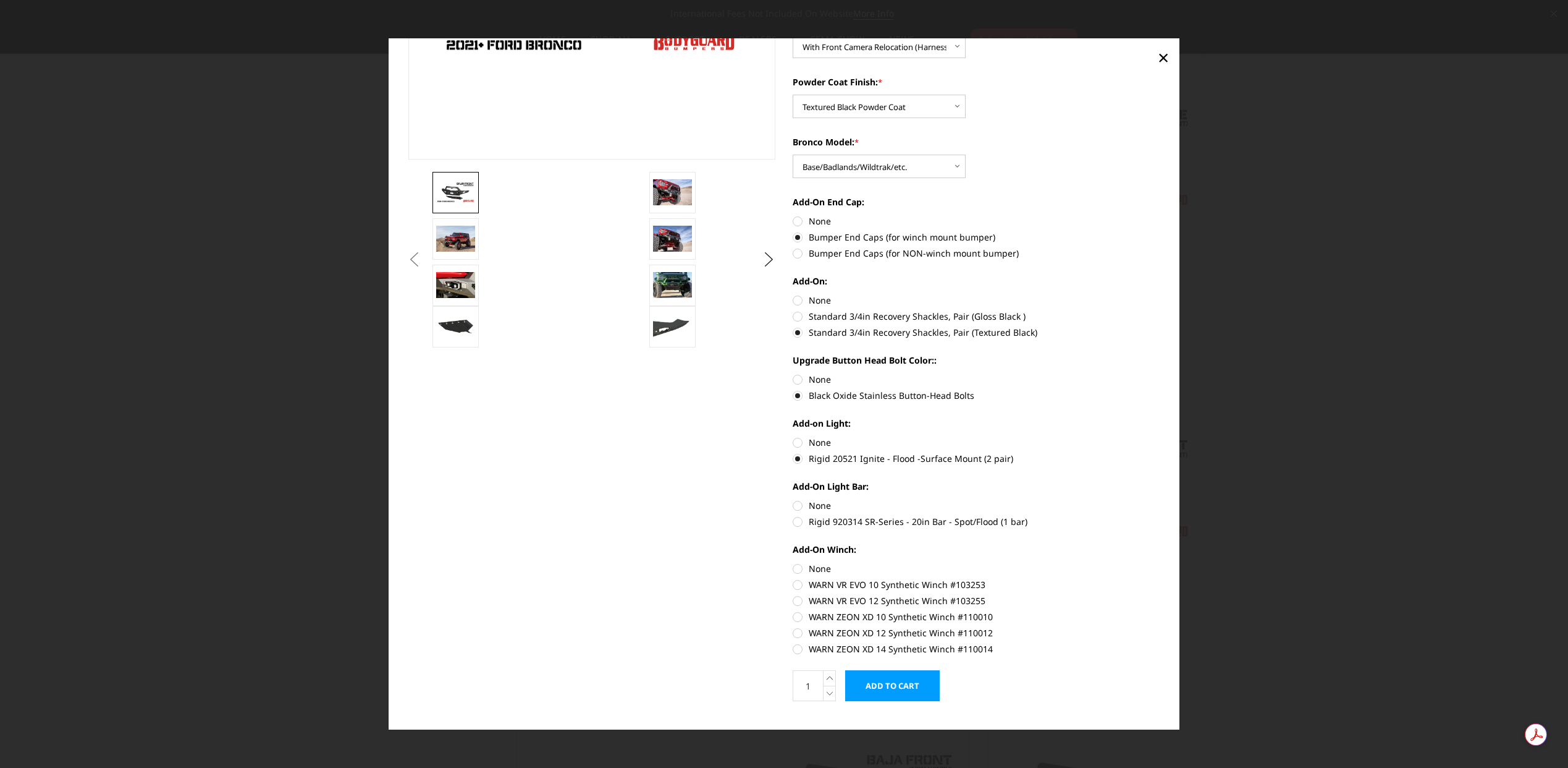
scroll to position [290, 0]
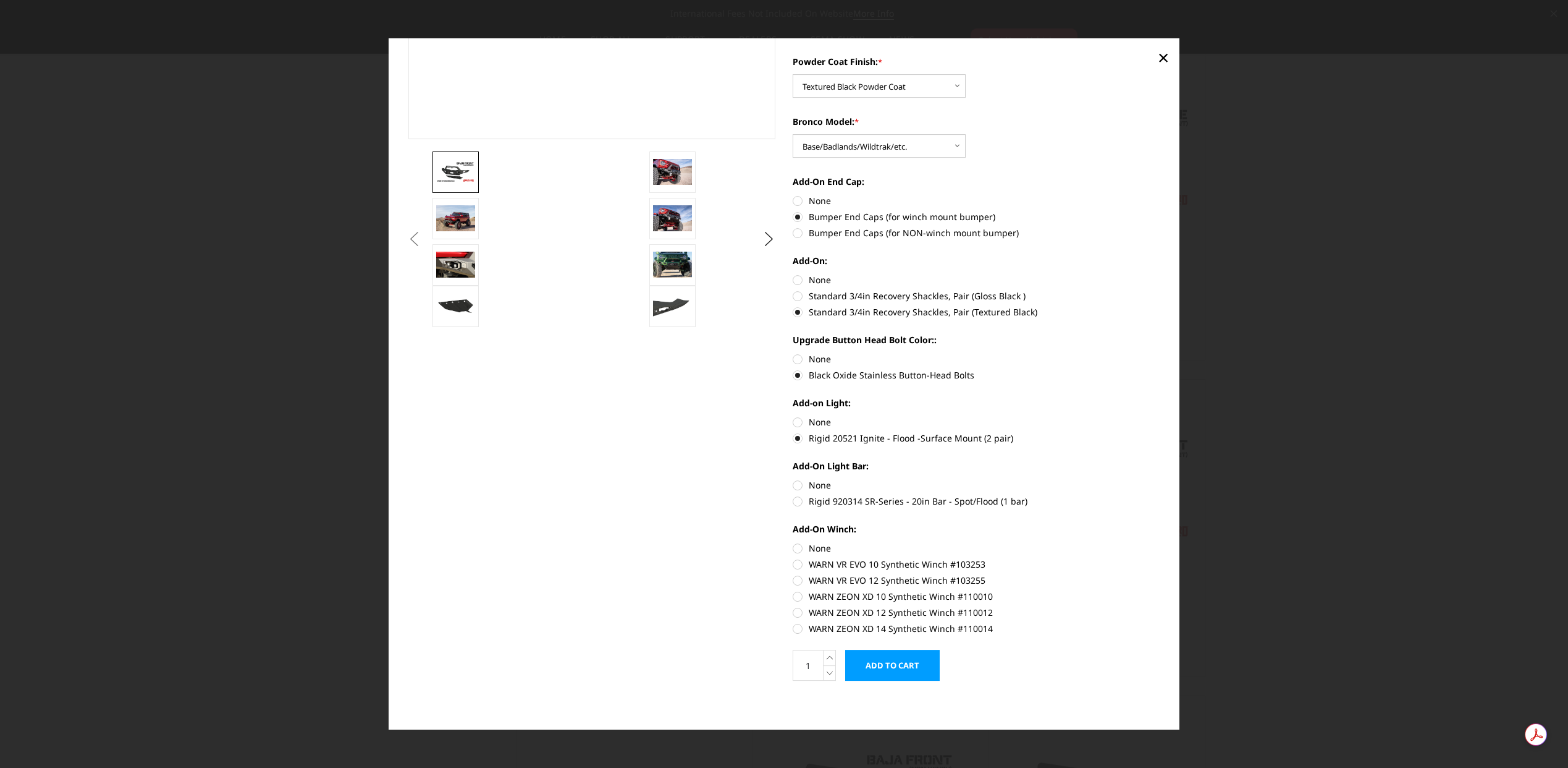
click at [889, 504] on label "Rigid 920314 SR-Series - 20in Bar - Spot/Flood (1 bar)" at bounding box center [976, 501] width 368 height 13
click at [1160, 479] on input "Rigid 920314 SR-Series - 20in Bar - Spot/Flood (1 bar)" at bounding box center [1160, 478] width 1 height 1
radio input "true"
click at [927, 578] on label "WARN VR EVO 12 Synthetic Winch #103255" at bounding box center [976, 578] width 368 height 13
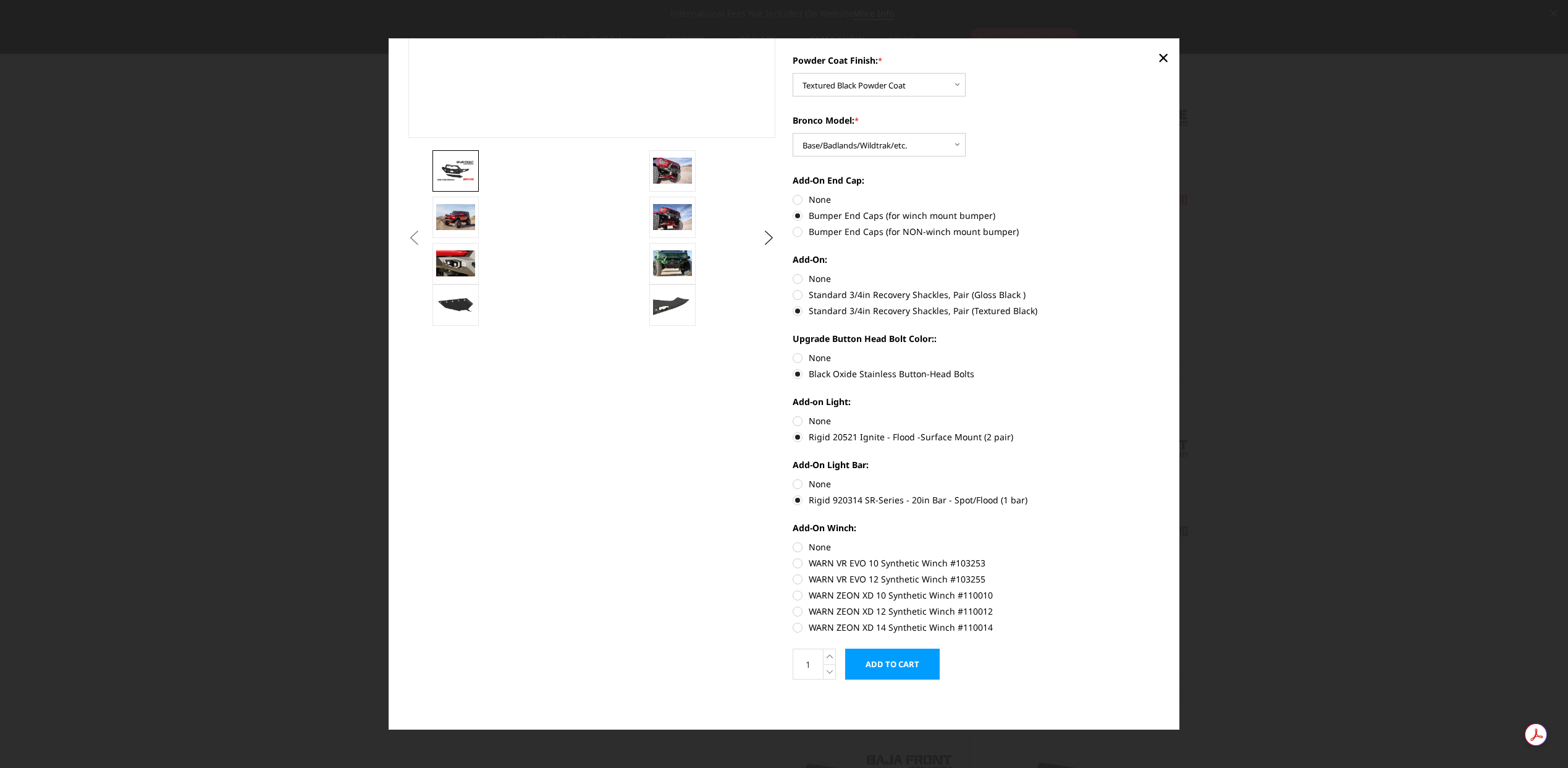
click at [1160, 557] on input "WARN VR EVO 12 Synthetic Winch #103255" at bounding box center [1160, 556] width 1 height 1
radio input "true"
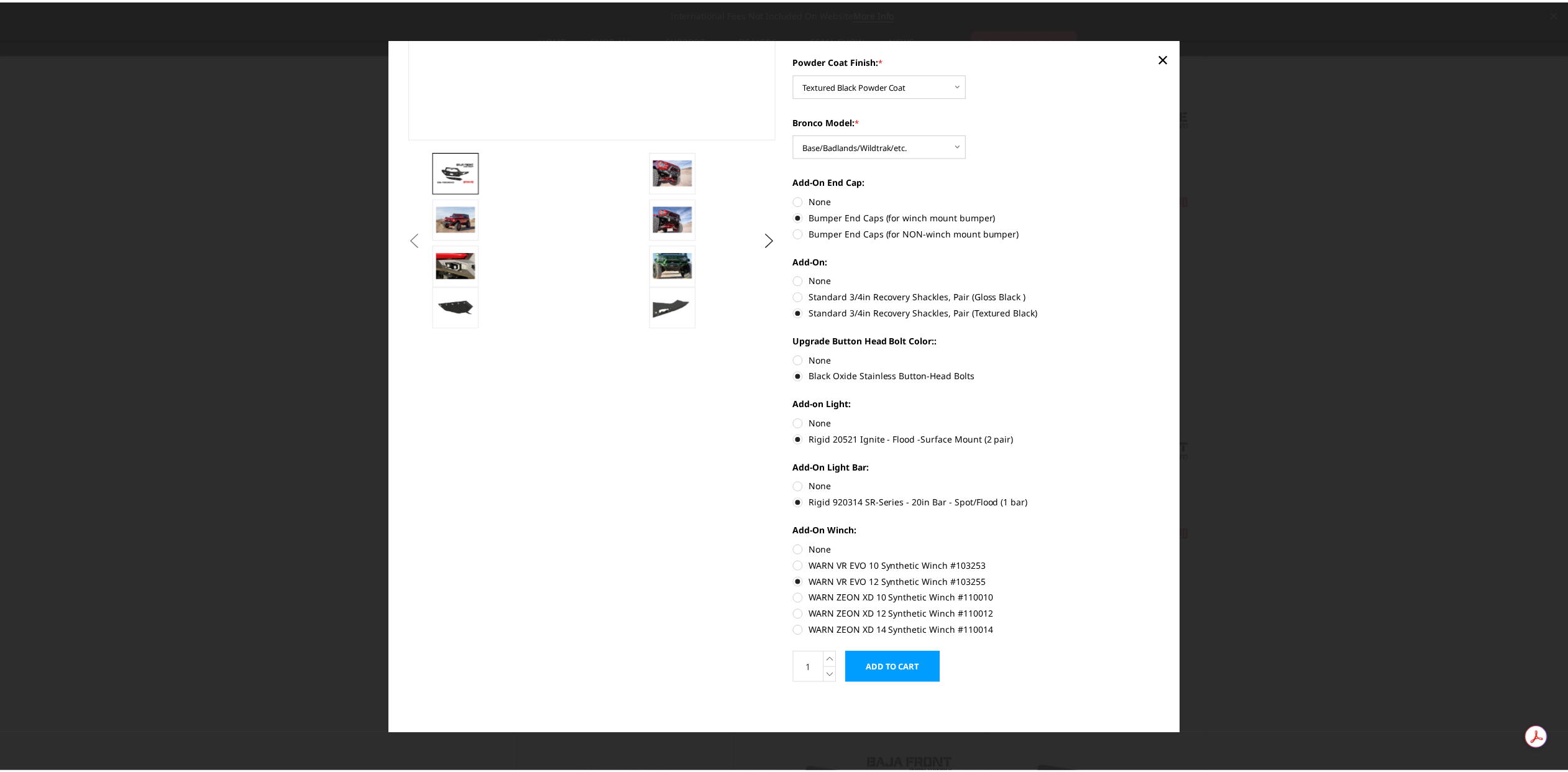
scroll to position [0, 0]
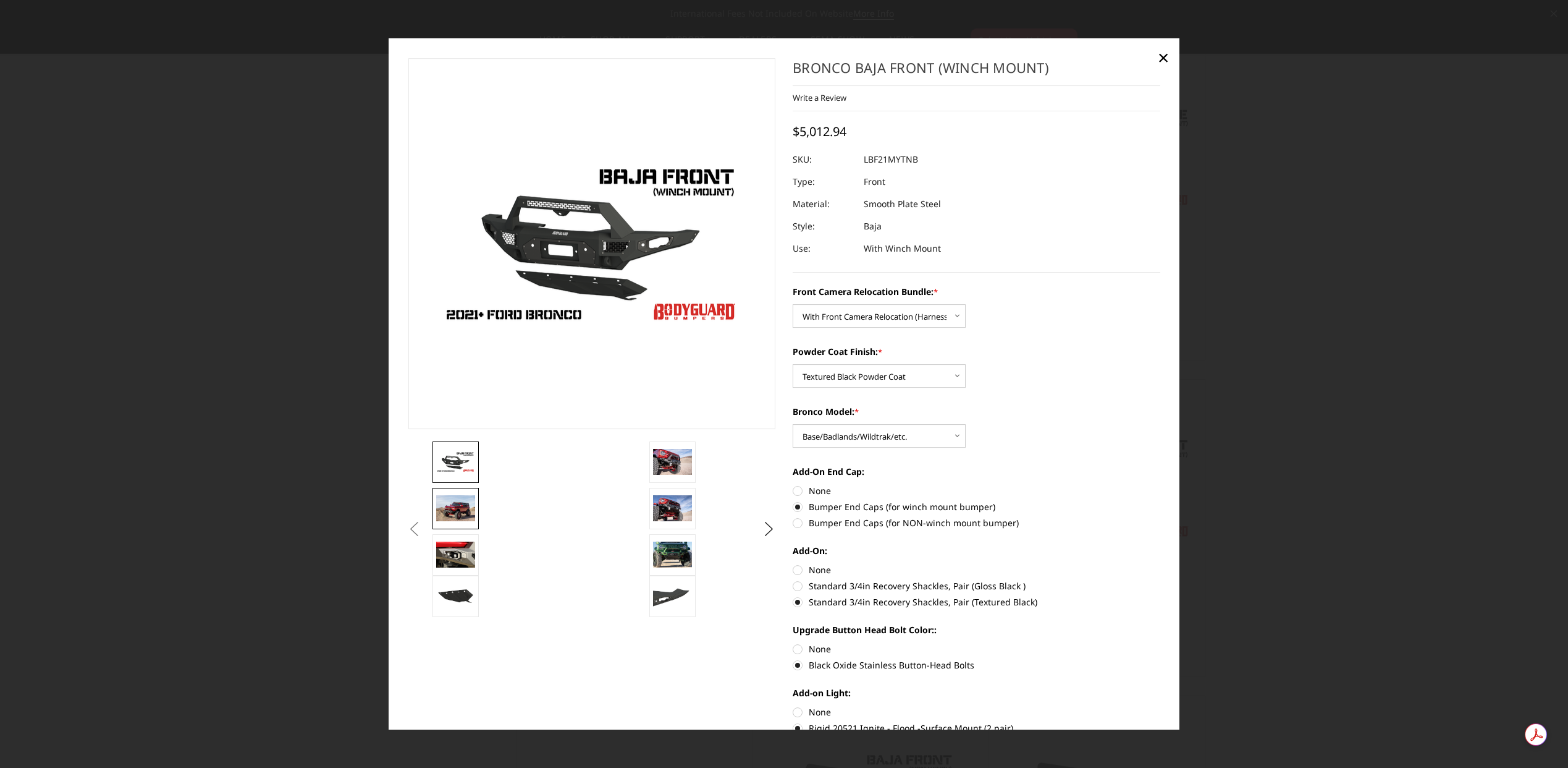
click at [466, 515] on img at bounding box center [455, 508] width 39 height 26
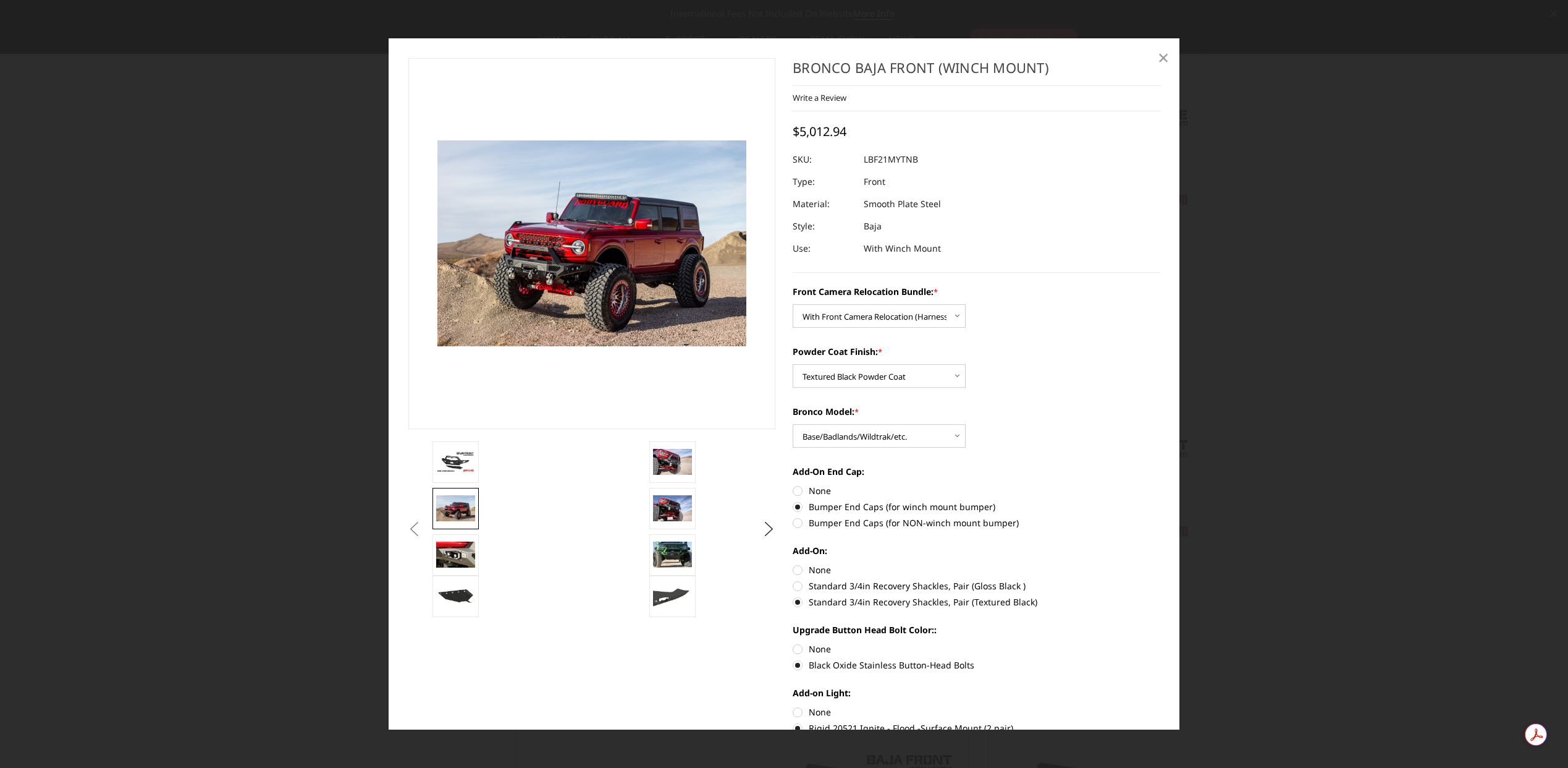
click at [1165, 55] on span "×" at bounding box center [1163, 57] width 11 height 27
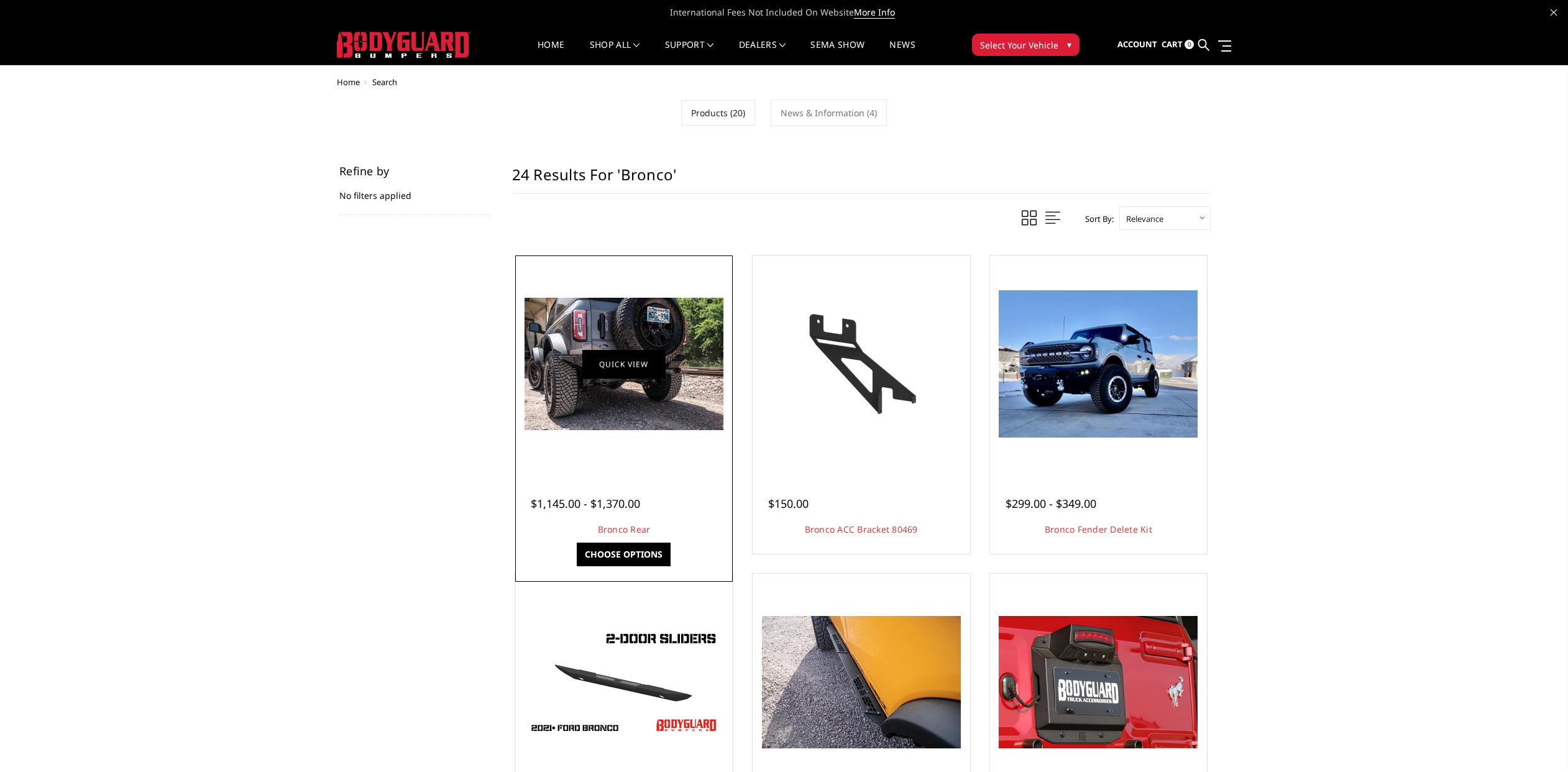
click at [638, 354] on link "Quick view" at bounding box center [624, 363] width 84 height 29
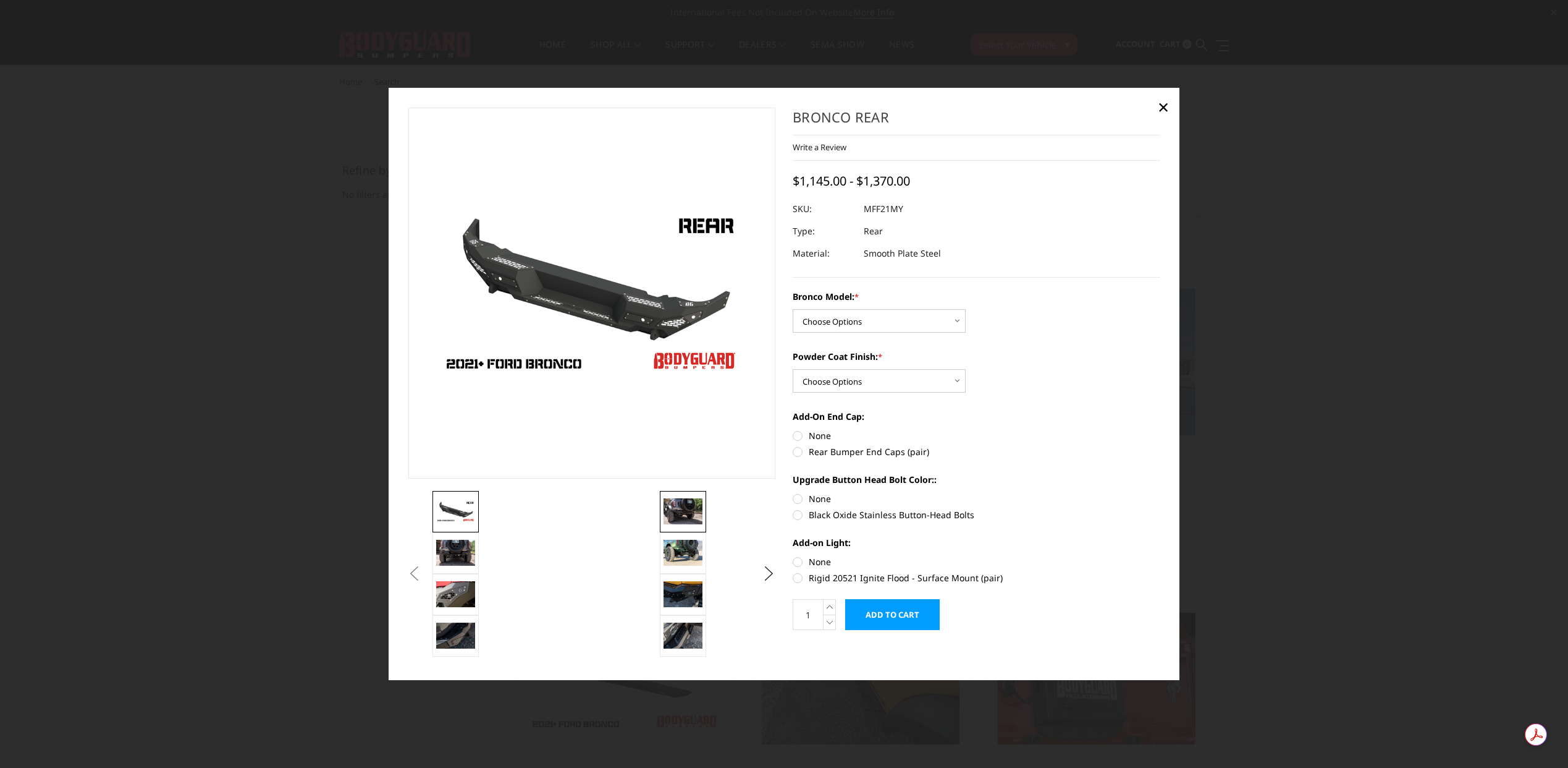
click at [696, 509] on img at bounding box center [683, 511] width 39 height 26
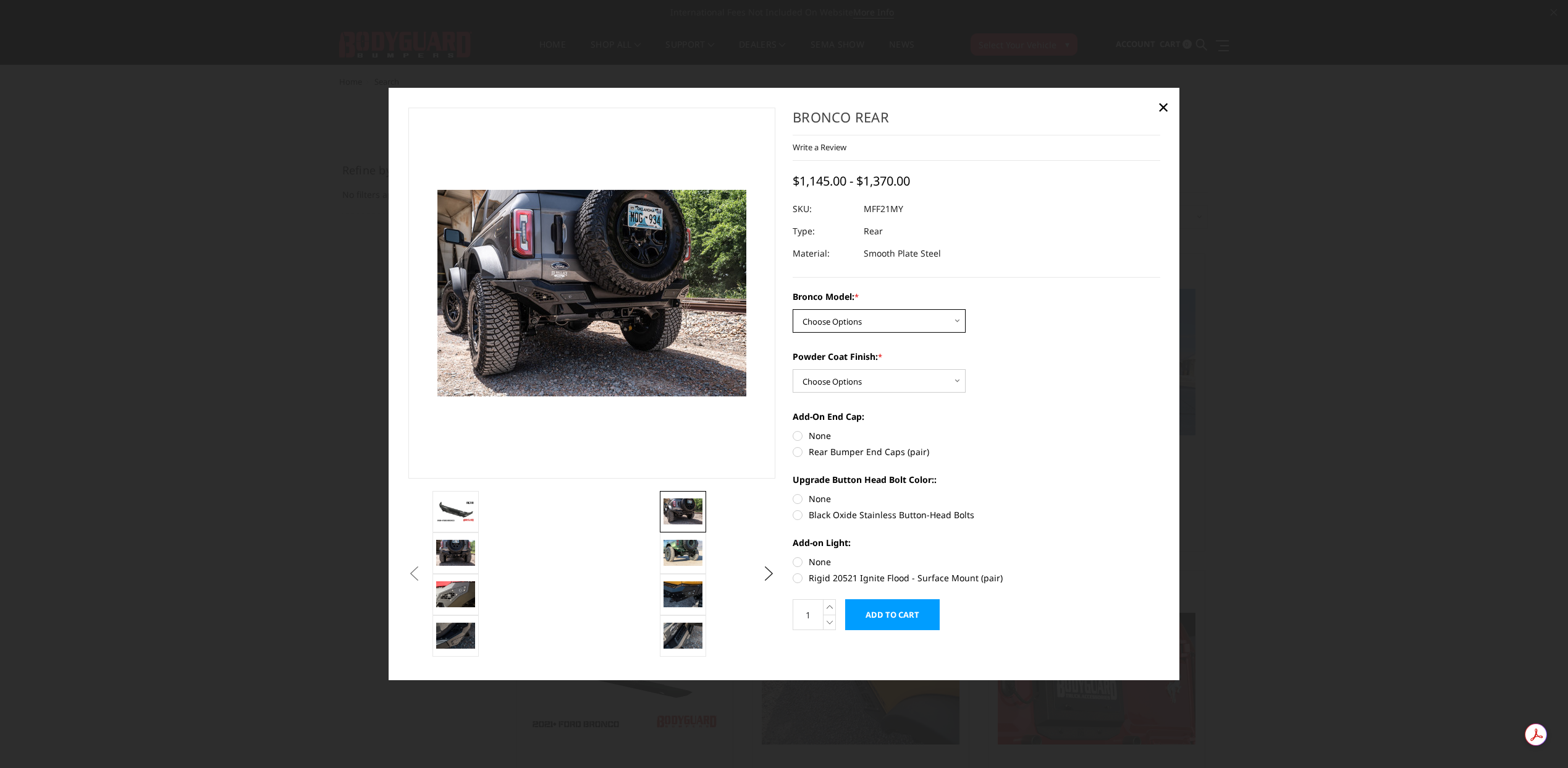
click at [926, 324] on select "Choose Options Base/Badlands/Wildtrak/etc. Raptor" at bounding box center [879, 320] width 173 height 23
select select "4024"
click at [792, 309] on select "Choose Options Base/Badlands/Wildtrak/etc. Raptor" at bounding box center [879, 320] width 173 height 23
click at [910, 379] on select "Choose Options Bare Metal Textured Black Powder Coat" at bounding box center [879, 381] width 173 height 23
select select "4027"
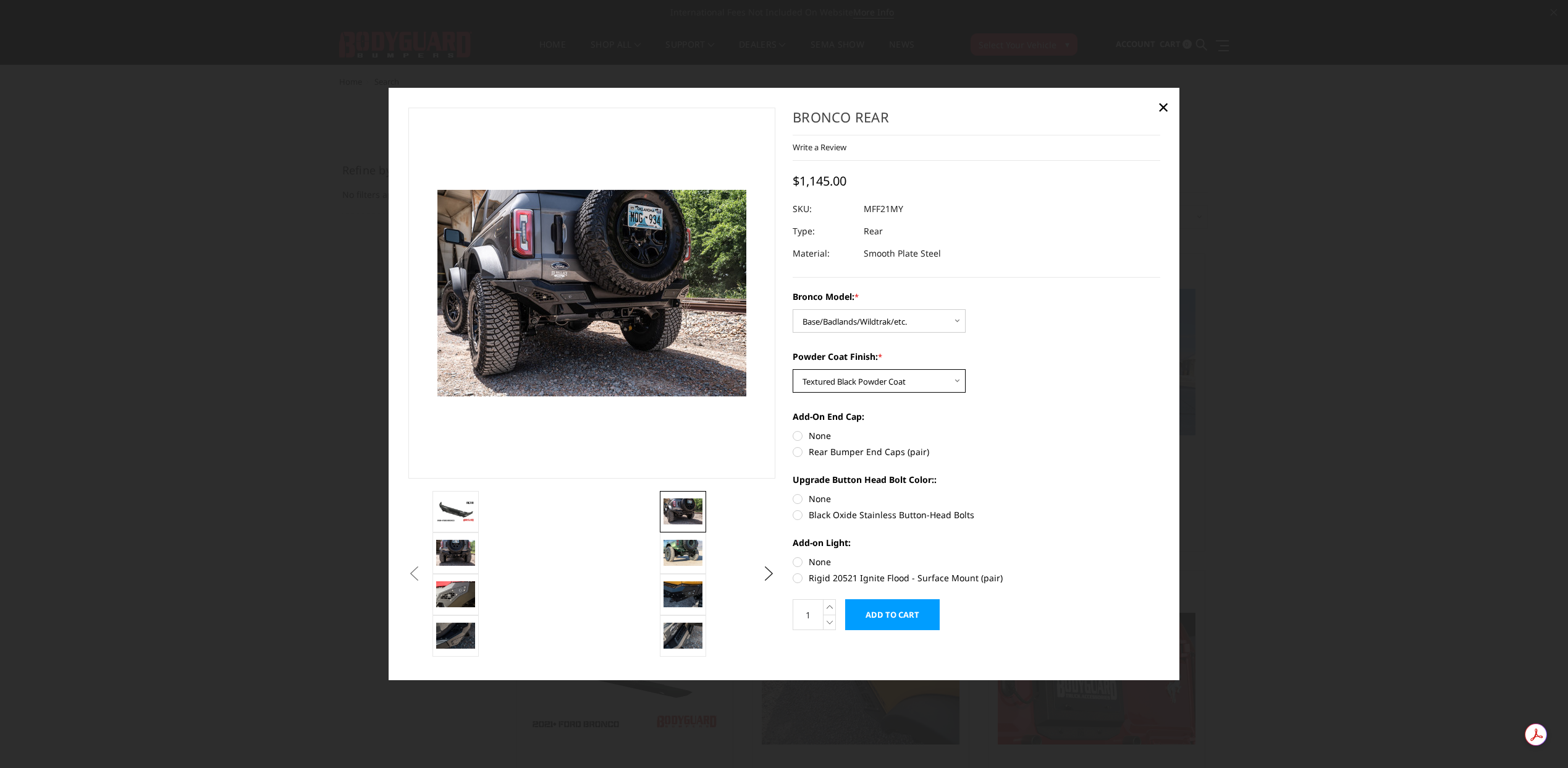
click at [792, 369] on select "Choose Options Bare Metal Textured Black Powder Coat" at bounding box center [879, 381] width 173 height 23
click at [874, 456] on label "Rear Bumper End Caps (pair)" at bounding box center [976, 451] width 368 height 13
click at [1160, 430] on input "Rear Bumper End Caps (pair)" at bounding box center [1160, 429] width 1 height 1
radio input "true"
click at [895, 515] on label "Black Oxide Stainless Button-Head Bolts" at bounding box center [976, 514] width 368 height 13
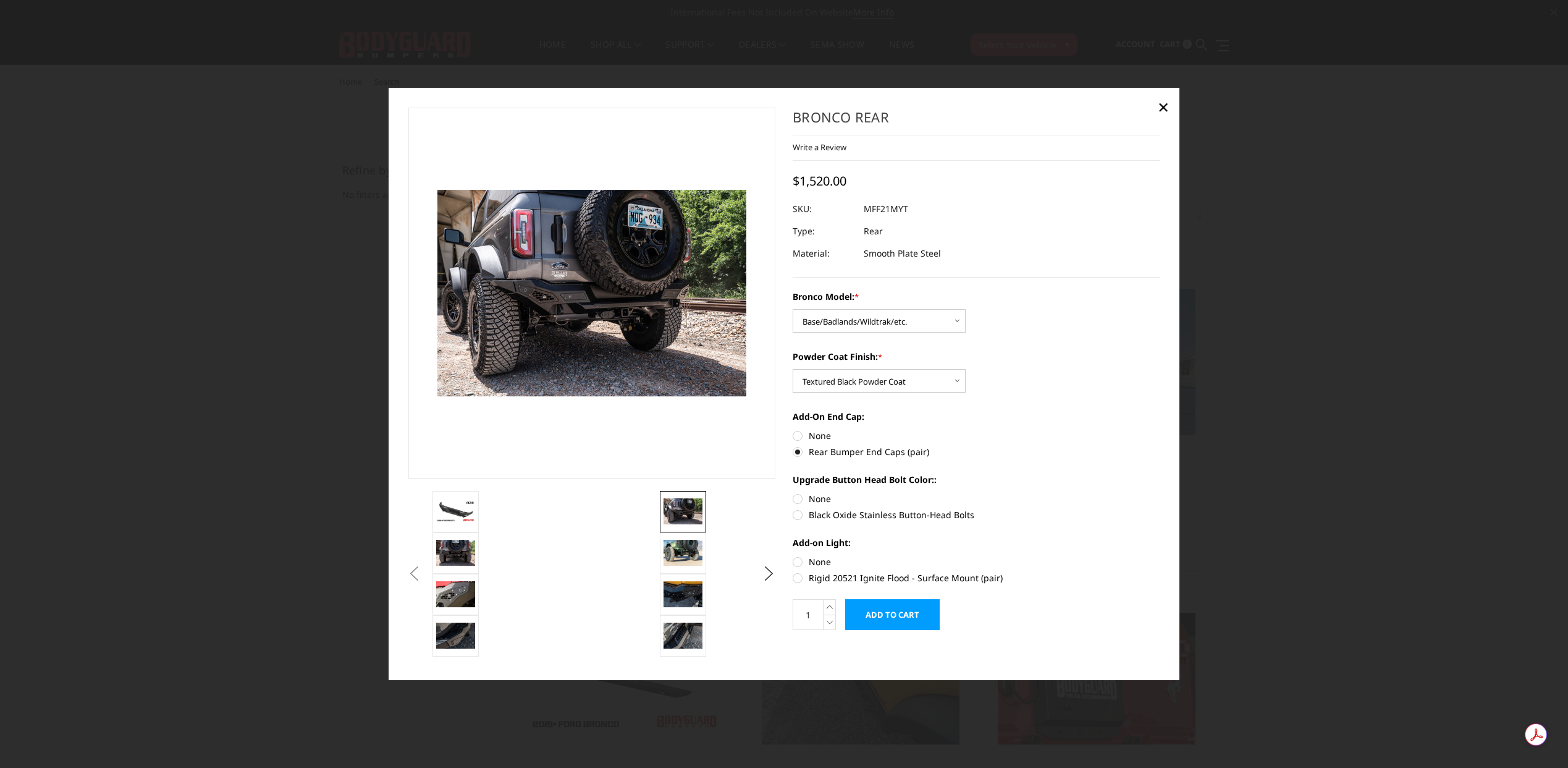
click at [1160, 493] on input "Black Oxide Stainless Button-Head Bolts" at bounding box center [1160, 492] width 1 height 1
radio input "true"
click at [920, 577] on label "Rigid 20521 Ignite Flood - Surface Mount (pair)" at bounding box center [976, 577] width 368 height 13
click at [1160, 556] on input "Rigid 20521 Ignite Flood - Surface Mount (pair)" at bounding box center [1160, 555] width 1 height 1
radio input "true"
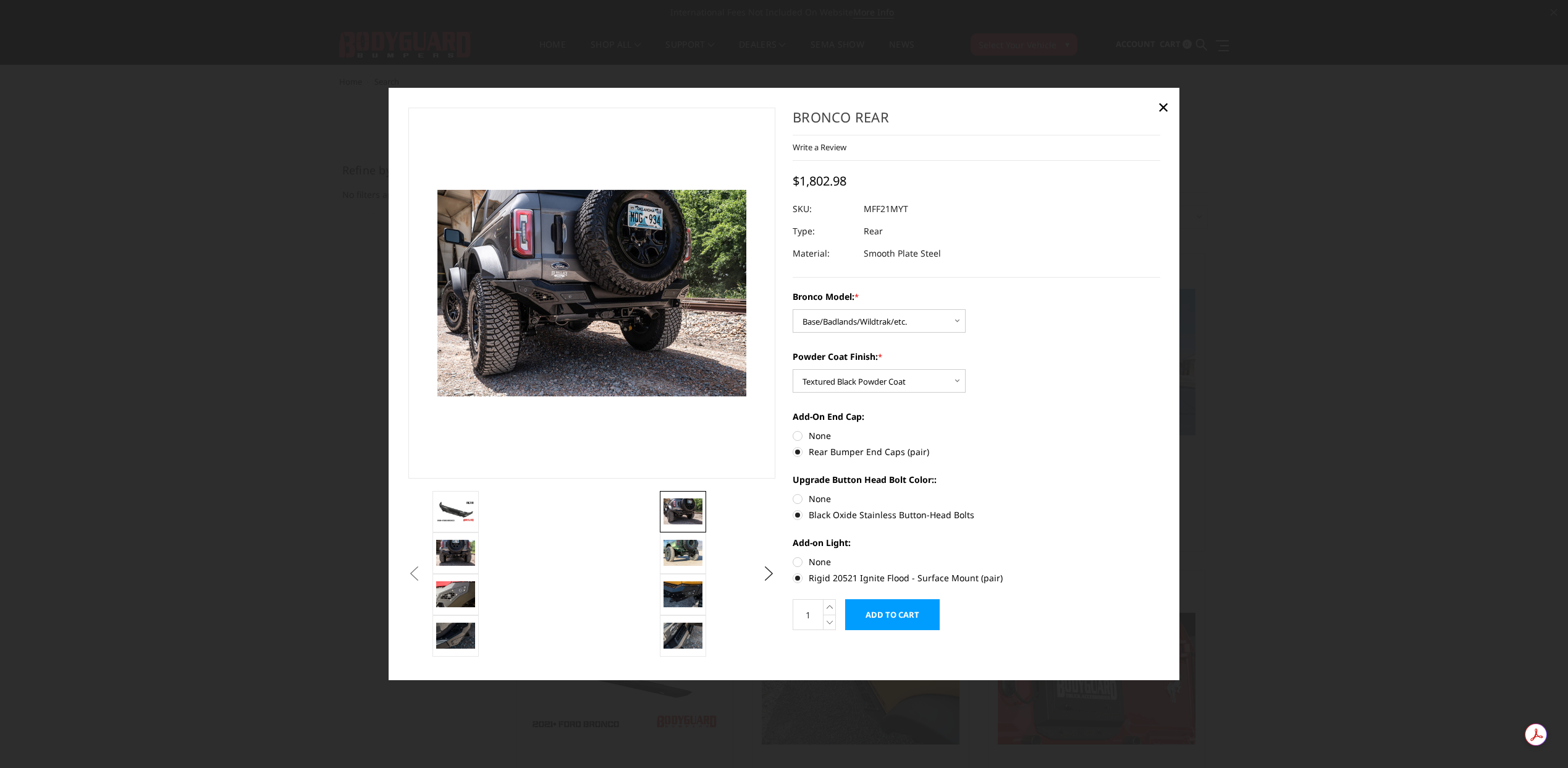
click at [847, 578] on label "Rigid 20521 Ignite Flood - Surface Mount (pair)" at bounding box center [976, 577] width 368 height 13
click at [1160, 556] on input "Rigid 20521 Ignite Flood - Surface Mount (pair)" at bounding box center [1160, 555] width 1 height 1
click at [823, 561] on label "None" at bounding box center [976, 561] width 368 height 13
click at [793, 556] on input "None" at bounding box center [792, 555] width 1 height 1
radio input "true"
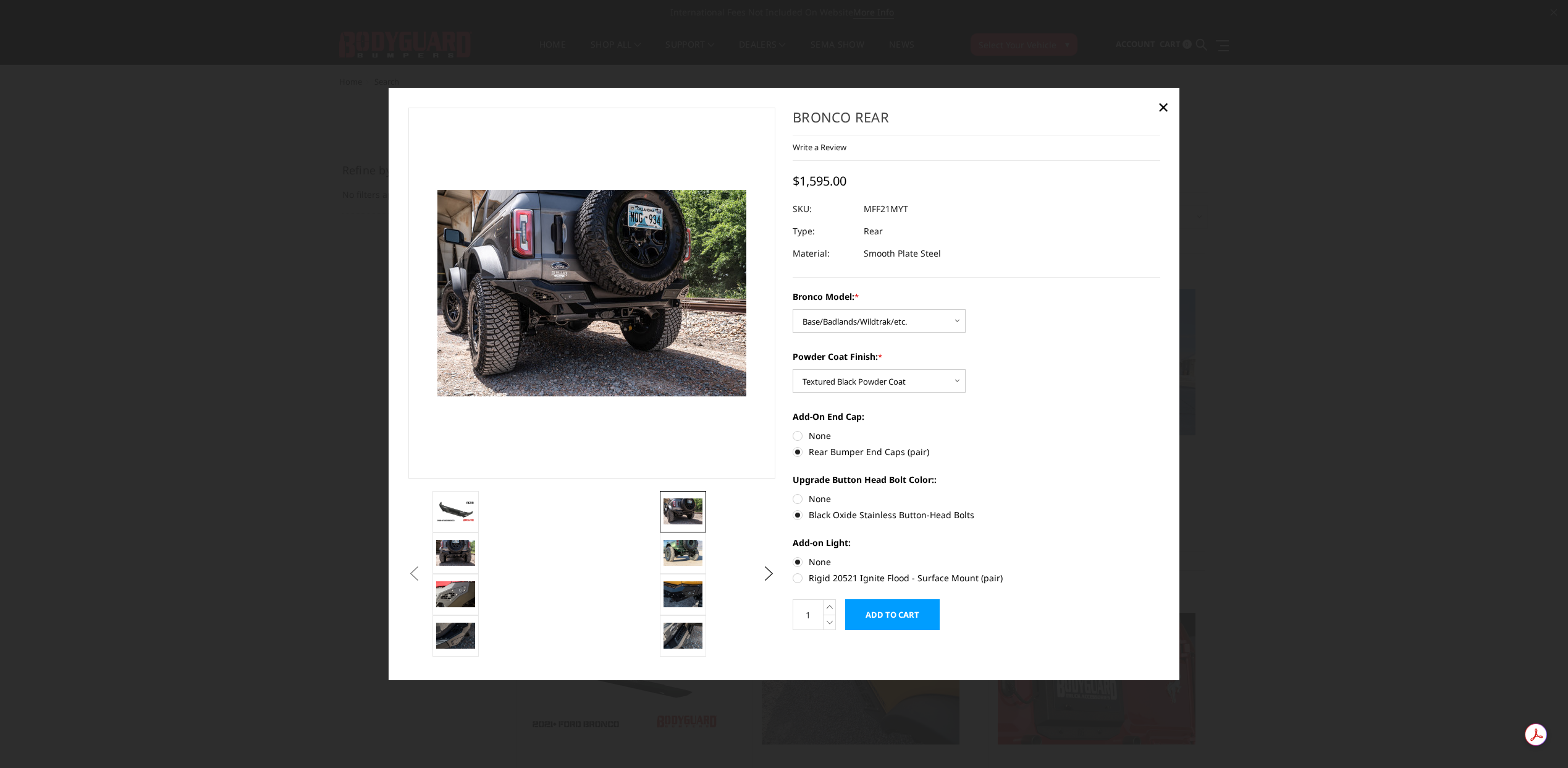
click at [849, 571] on label "Rigid 20521 Ignite Flood - Surface Mount (pair)" at bounding box center [976, 577] width 368 height 13
click at [1160, 556] on input "Rigid 20521 Ignite Flood - Surface Mount (pair)" at bounding box center [1160, 555] width 1 height 1
radio input "true"
click at [702, 590] on img at bounding box center [683, 594] width 39 height 26
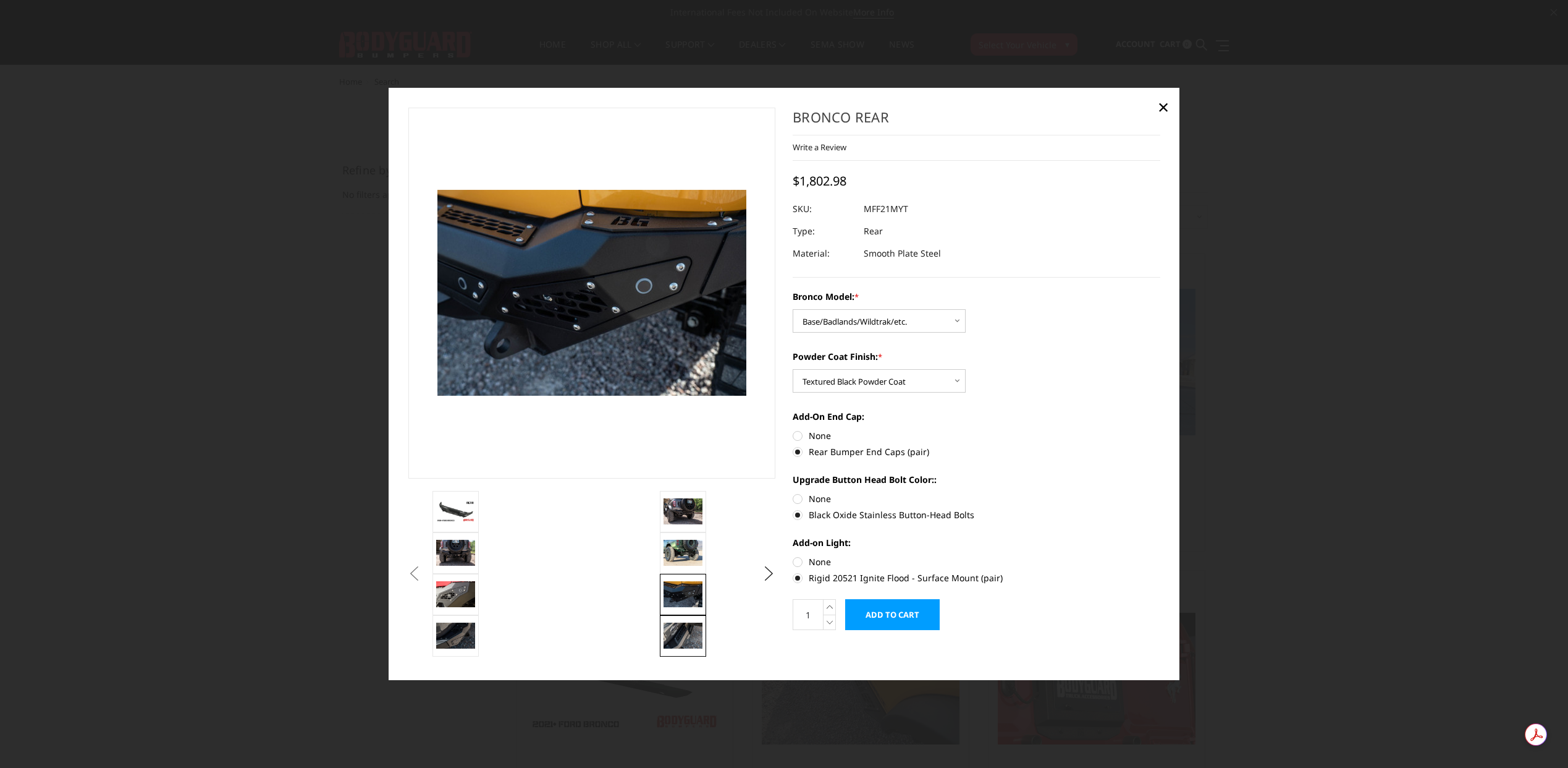
click at [694, 633] on img at bounding box center [683, 635] width 39 height 26
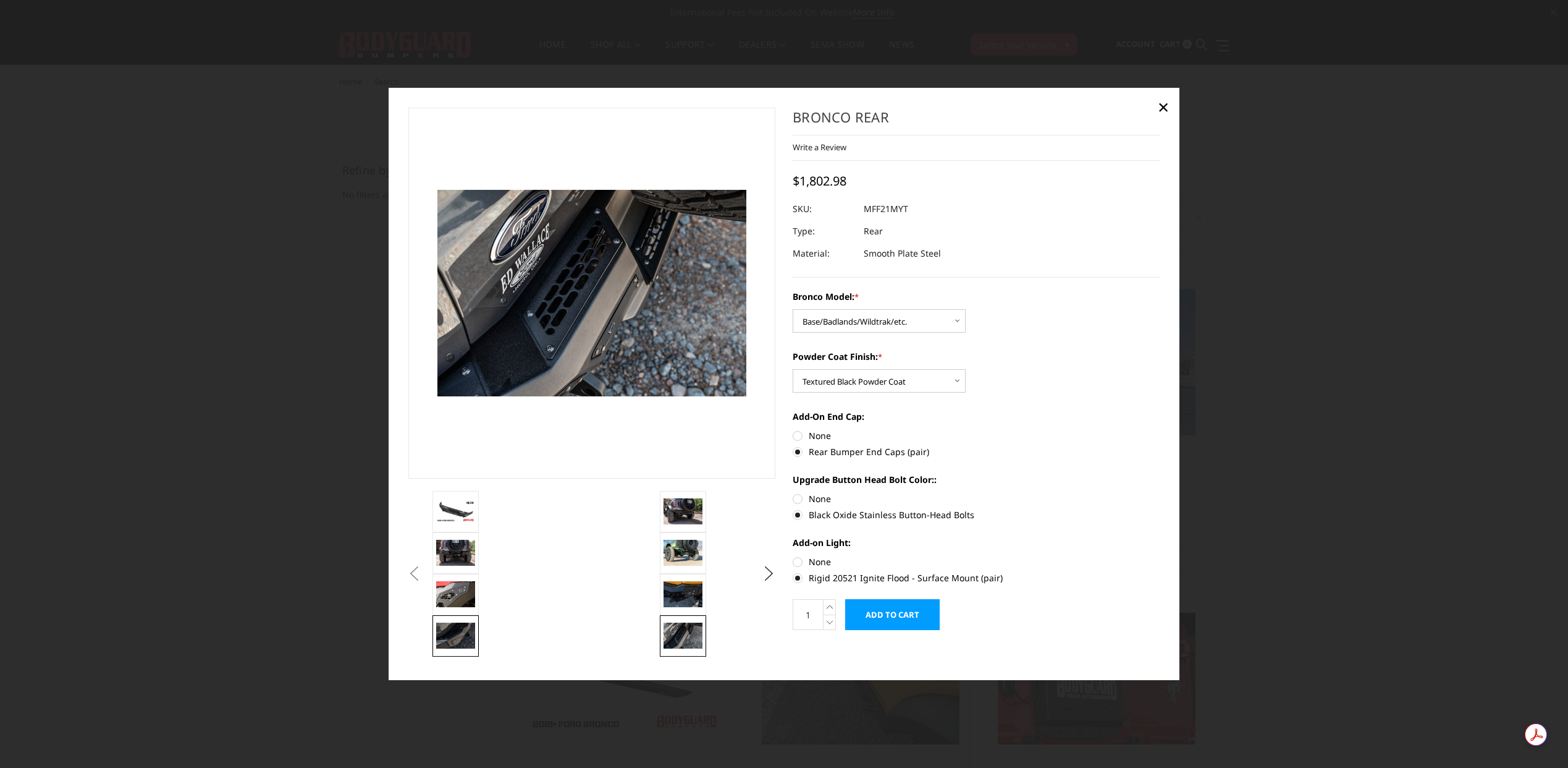
click at [459, 636] on img at bounding box center [455, 635] width 39 height 26
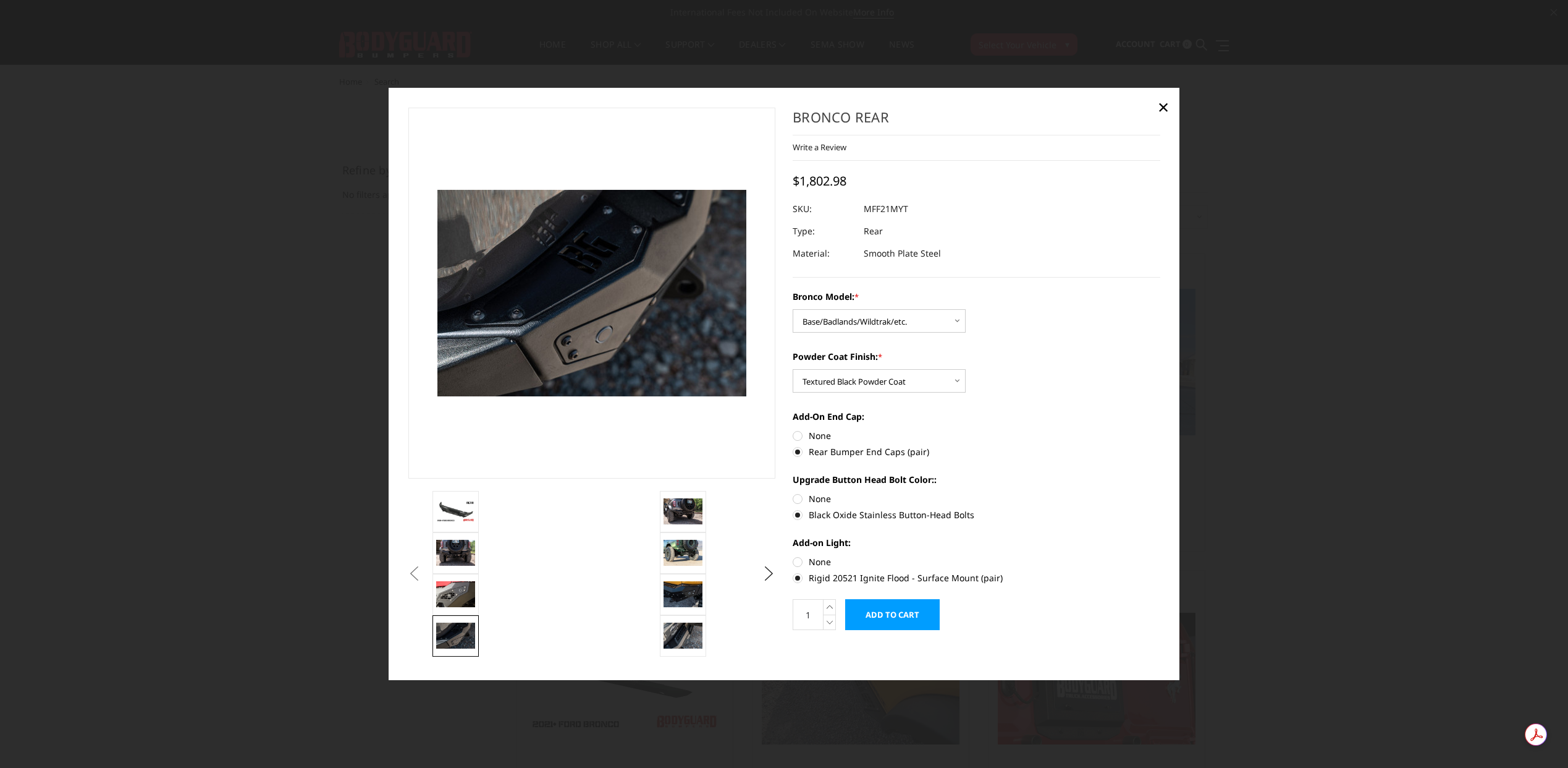
click at [424, 578] on button "Previous" at bounding box center [415, 574] width 19 height 19
click at [454, 595] on img at bounding box center [455, 594] width 39 height 26
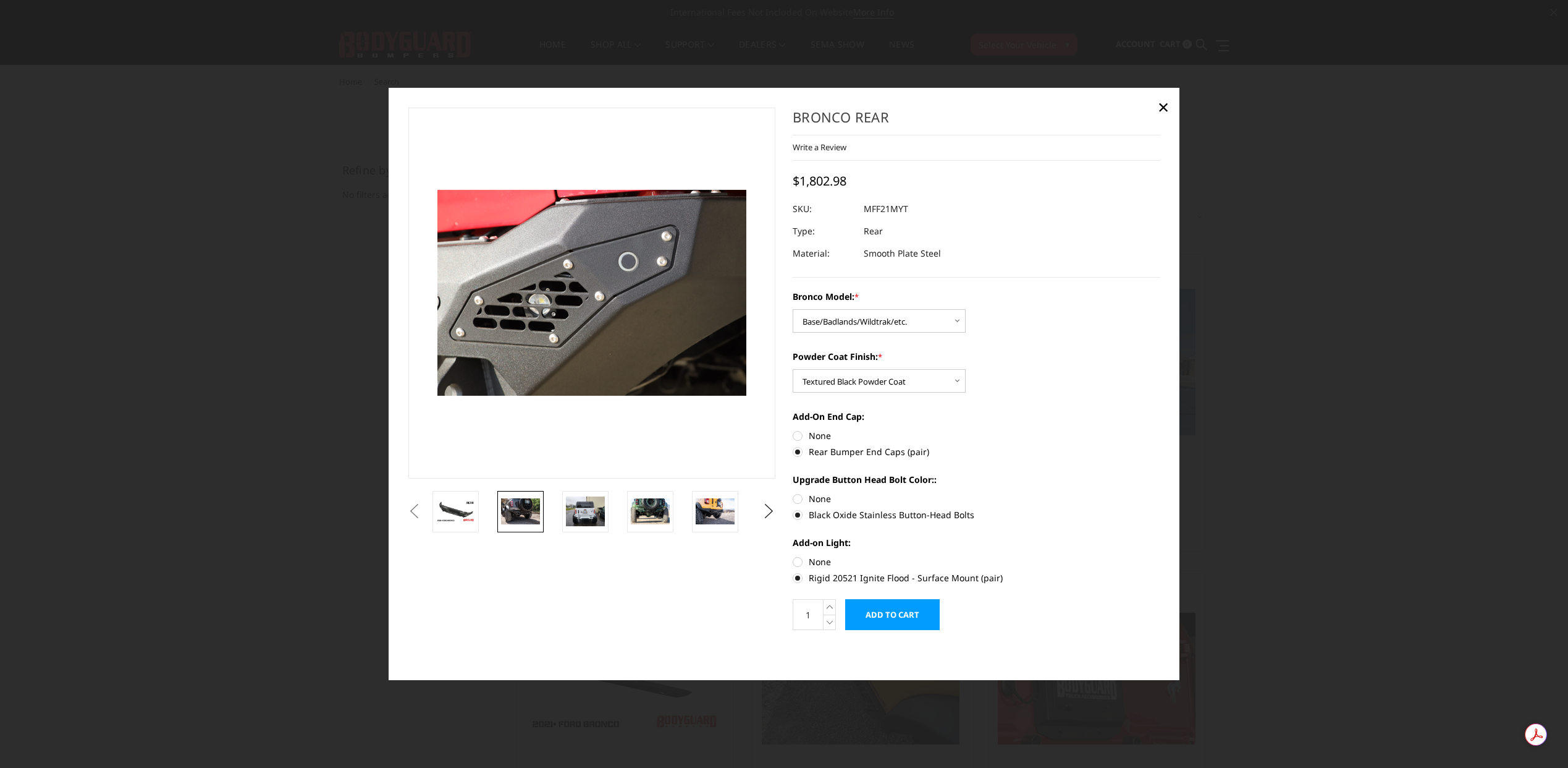
click at [529, 511] on img at bounding box center [520, 511] width 39 height 26
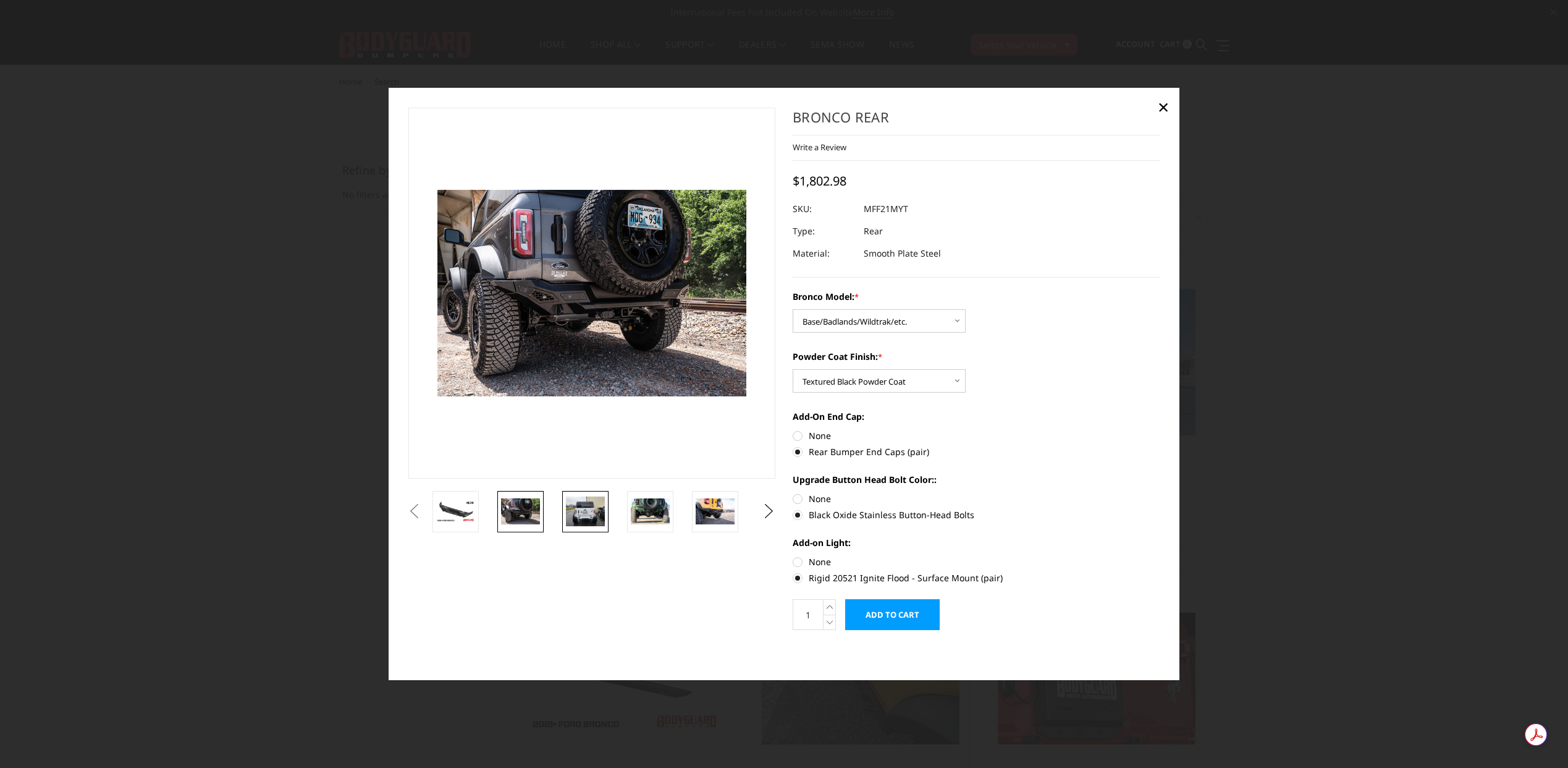
click at [574, 517] on img at bounding box center [585, 511] width 39 height 29
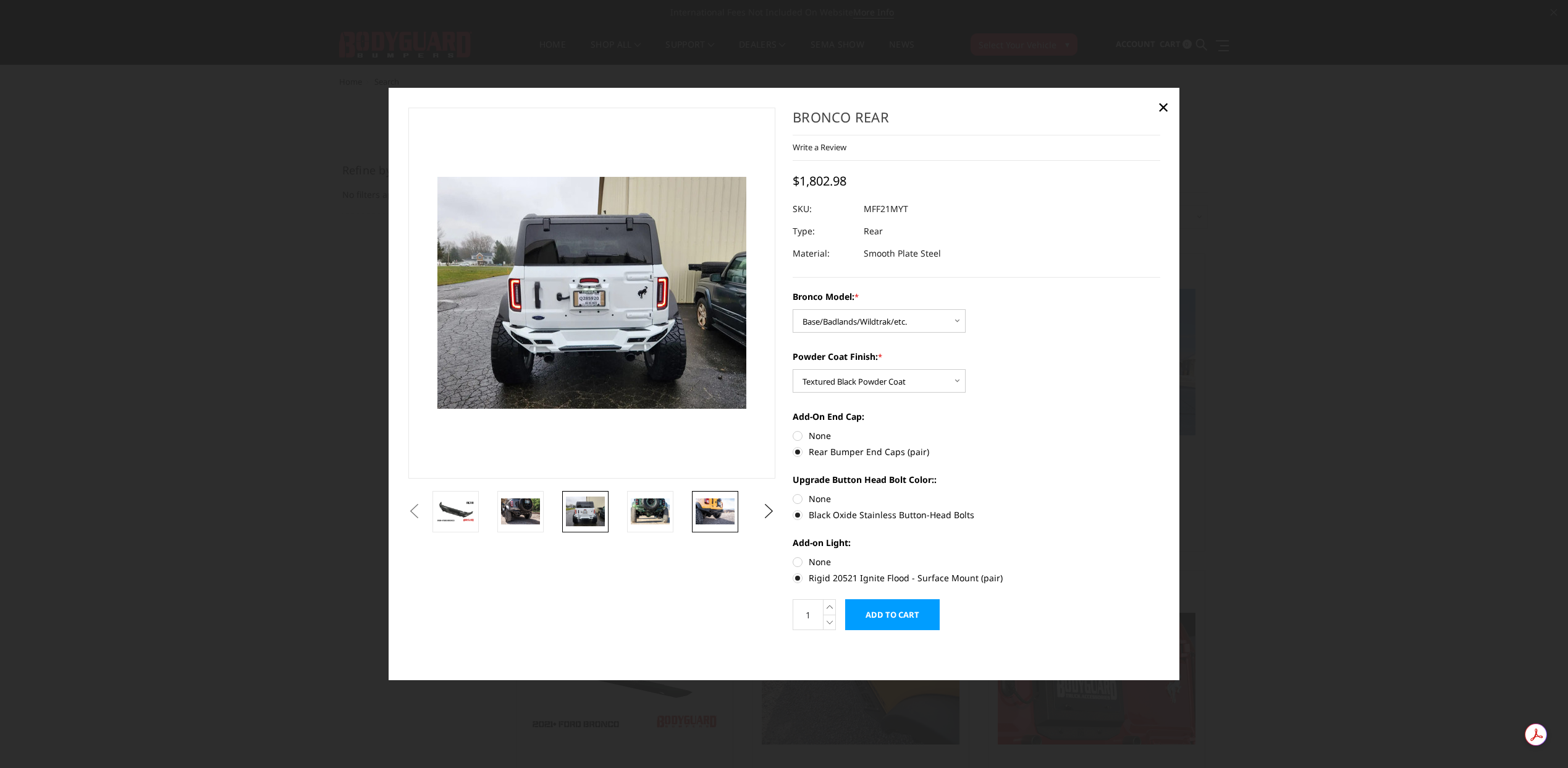
click at [727, 515] on img at bounding box center [715, 511] width 39 height 26
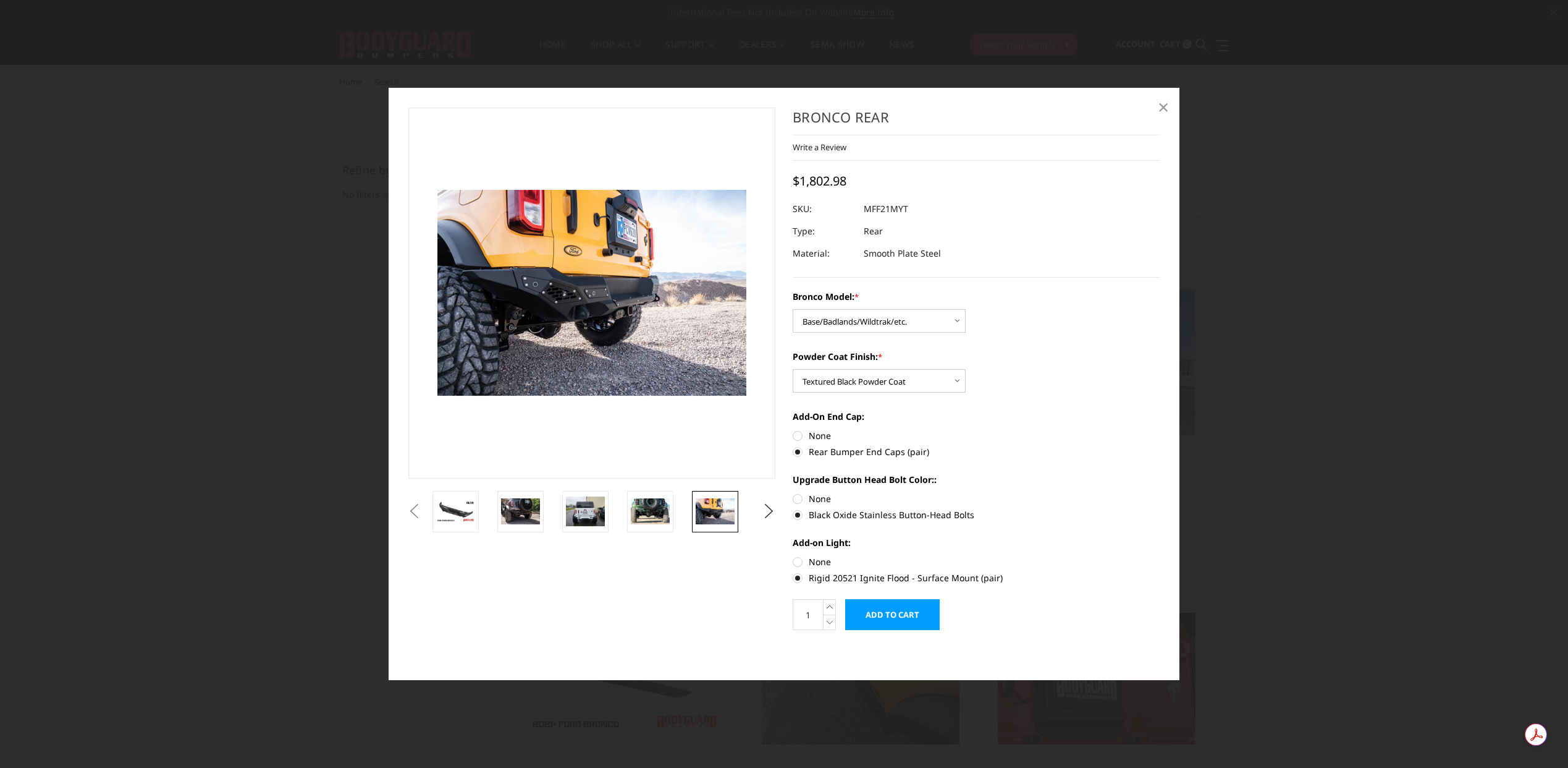
click at [1167, 108] on span "×" at bounding box center [1163, 107] width 11 height 27
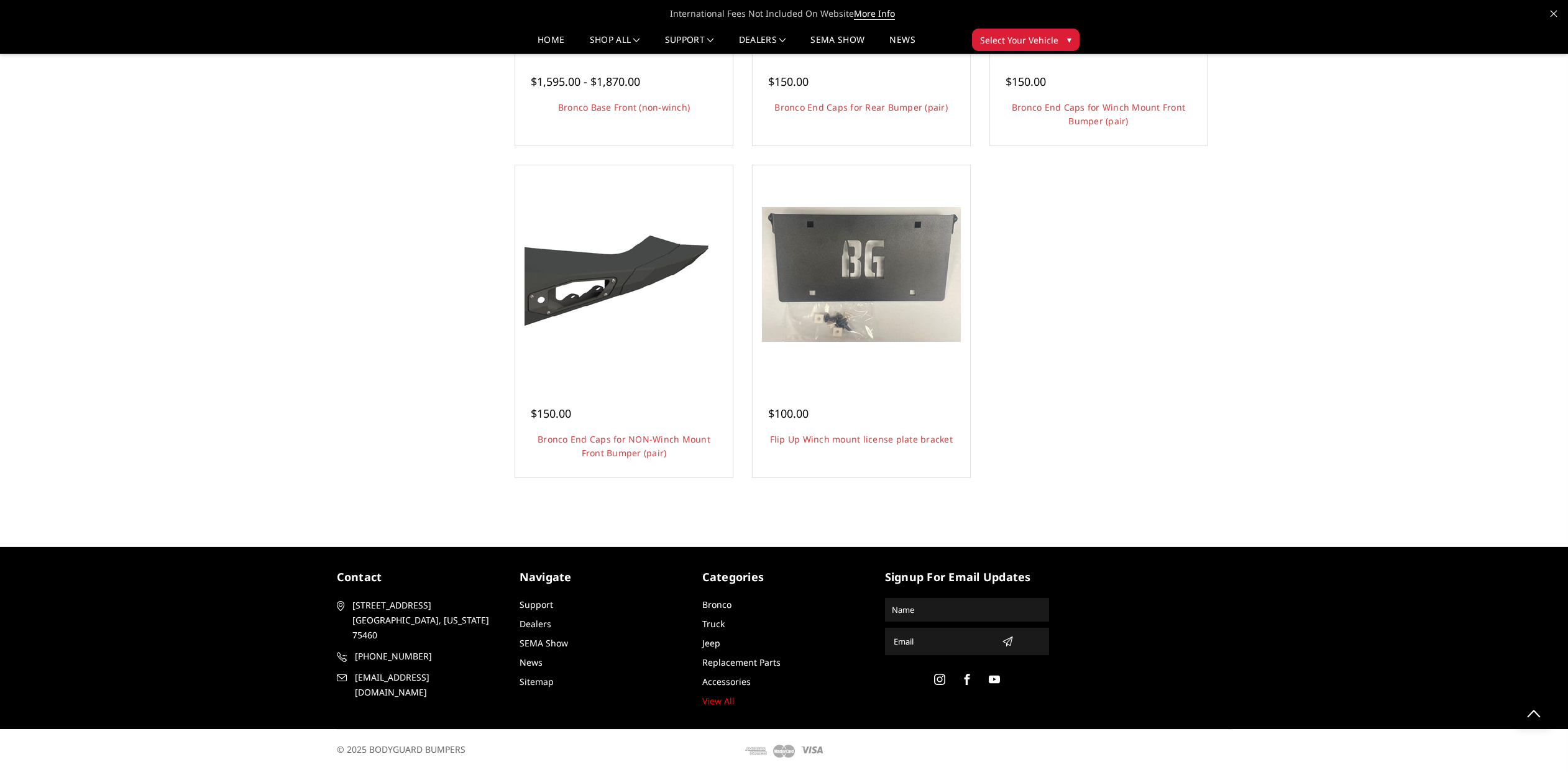
scroll to position [1987, 0]
